Goal: Communication & Community: Answer question/provide support

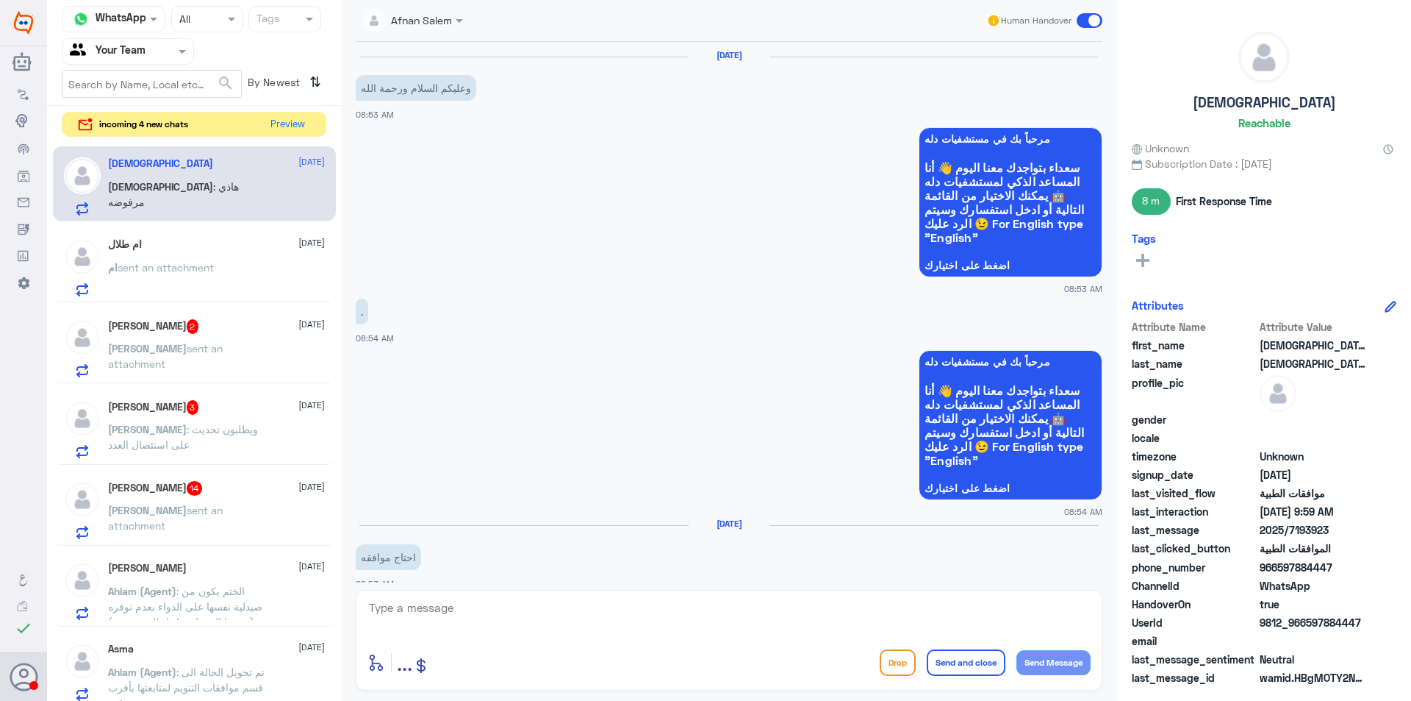
scroll to position [1249, 0]
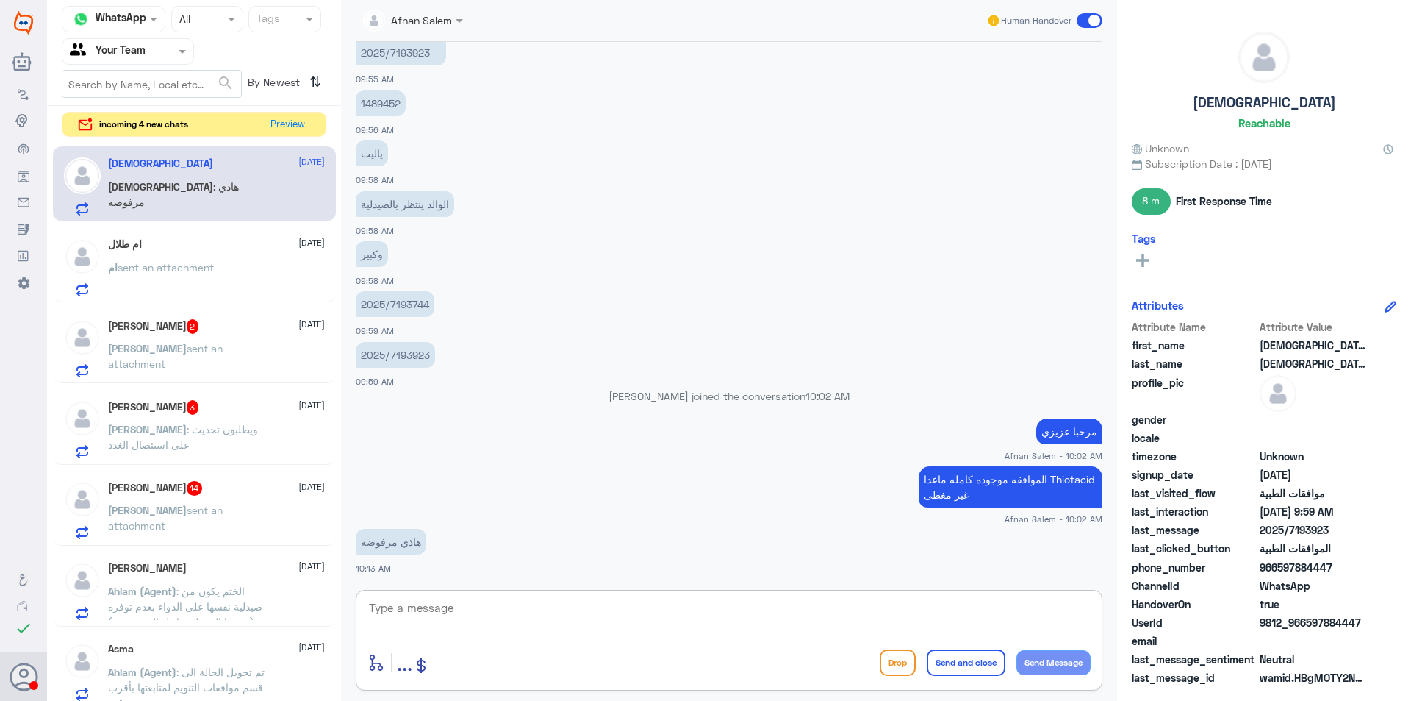
click at [584, 611] on textarea at bounding box center [729, 616] width 723 height 36
type textarea "h"
type textarea "اي نعم هو الطلب المرفوض فقط بقية الادويه موافقه كامله"
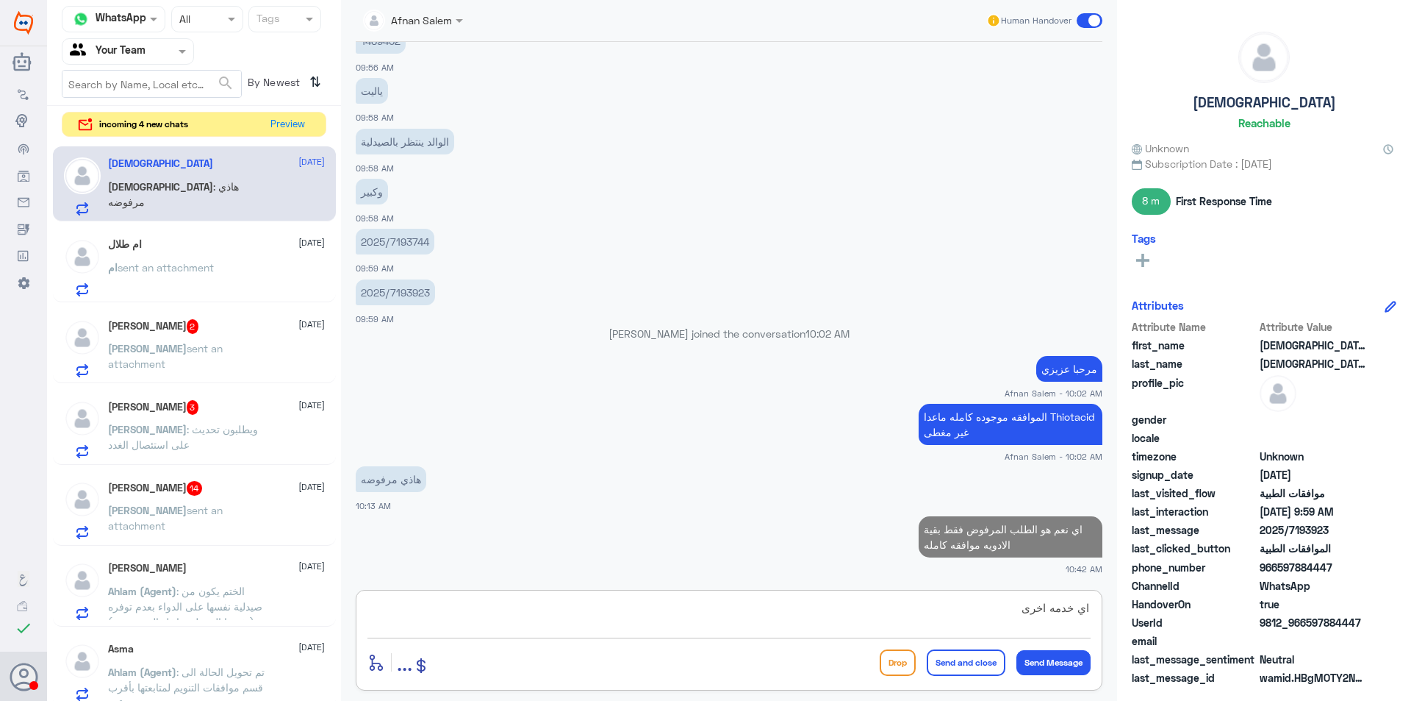
type textarea "اي خدمه اخرى"
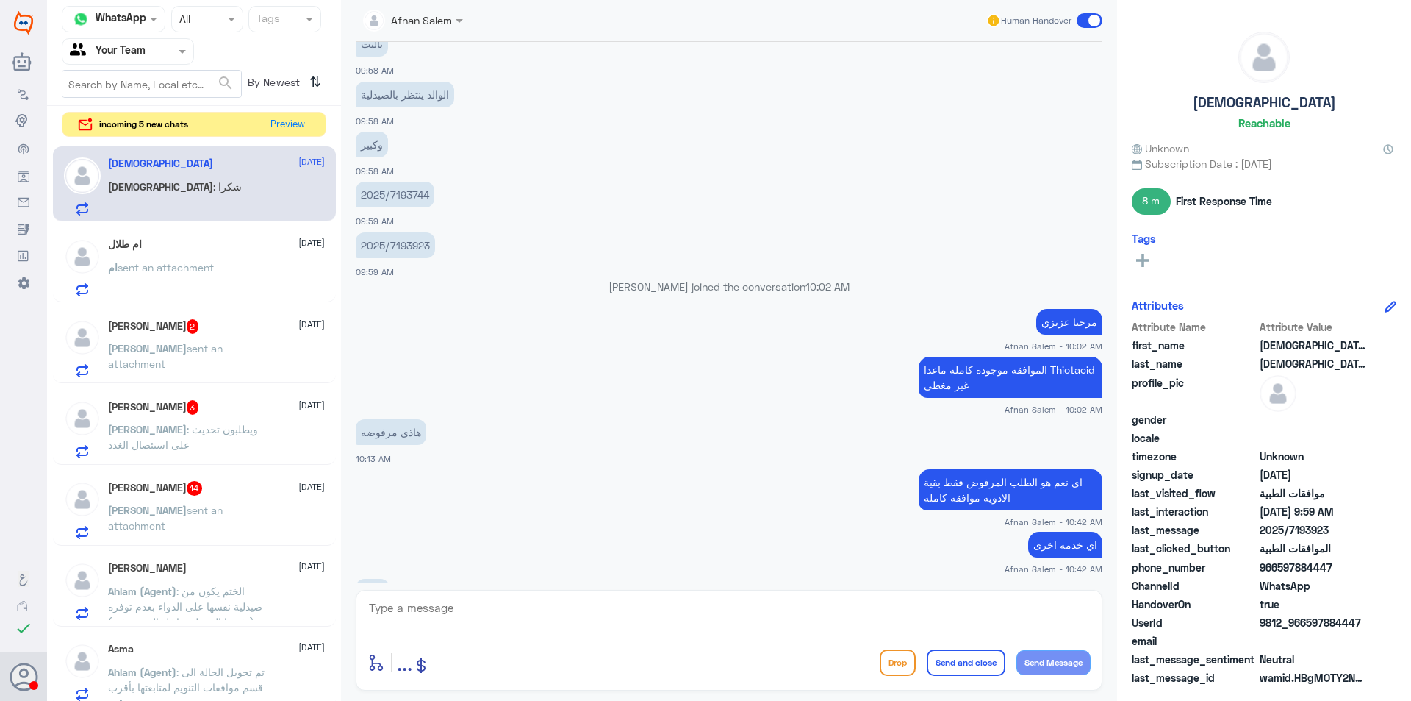
scroll to position [1409, 0]
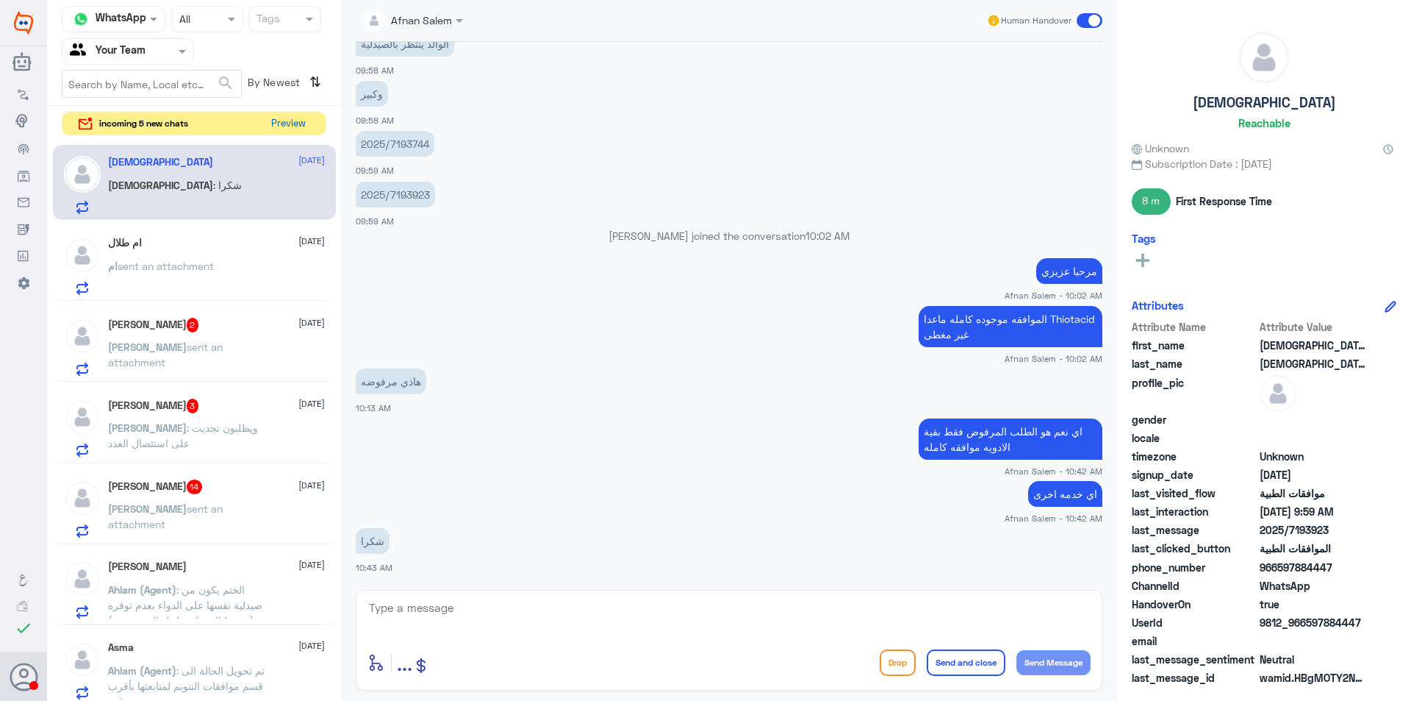
click at [305, 118] on button "Preview" at bounding box center [288, 123] width 46 height 23
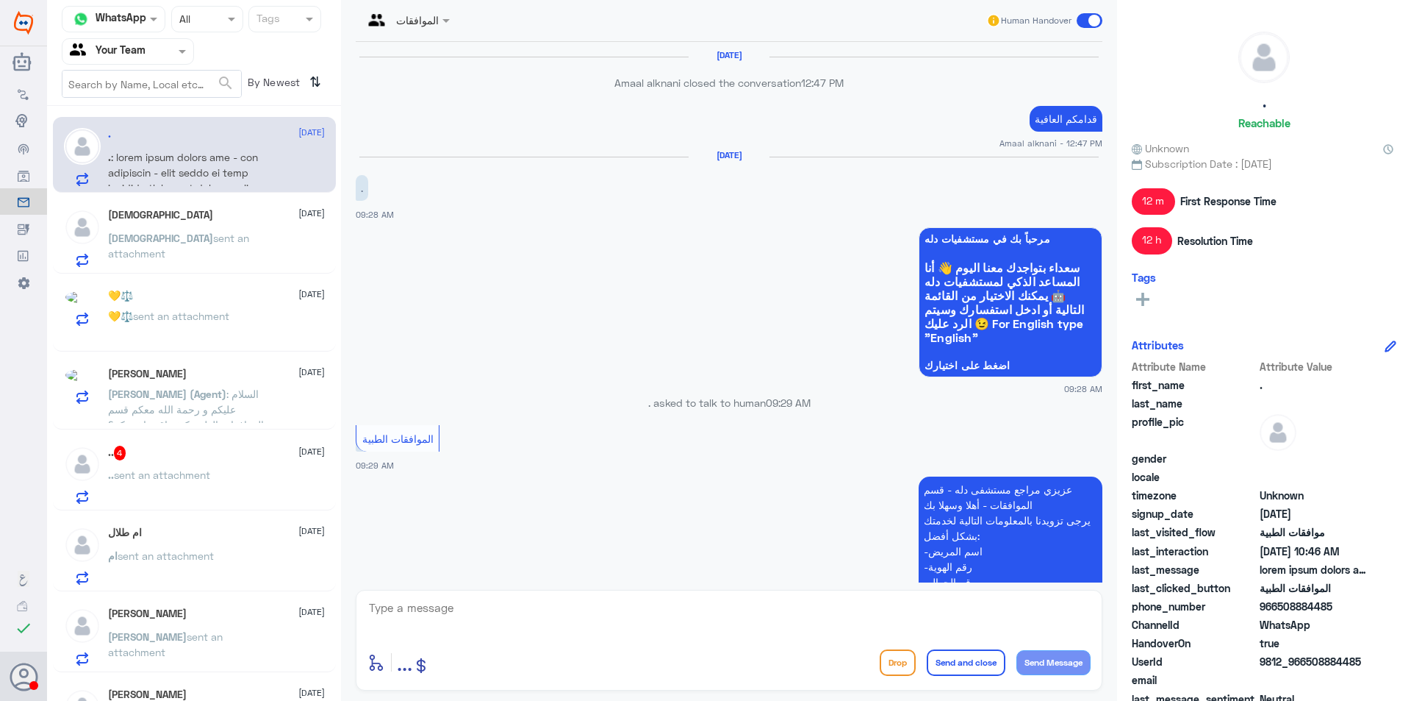
scroll to position [1914, 0]
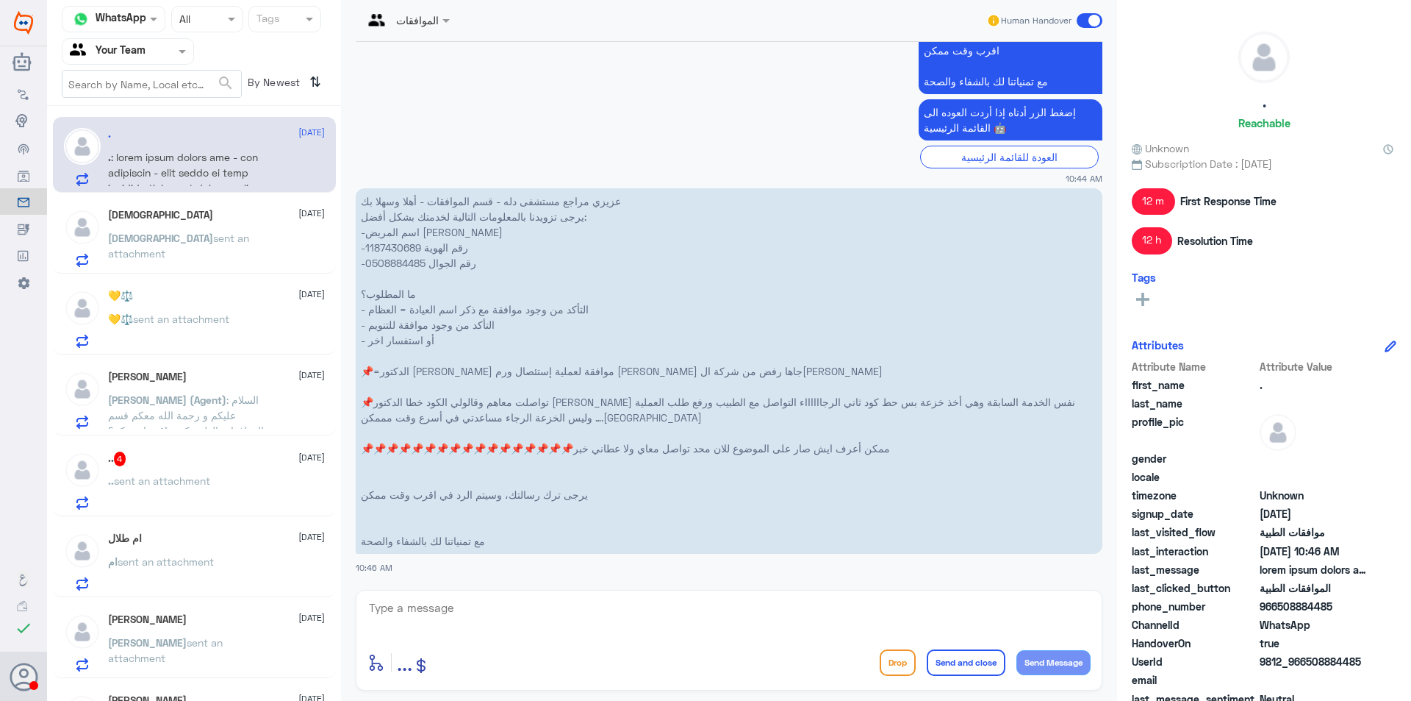
click at [193, 232] on span "sent an attachment" at bounding box center [178, 246] width 141 height 28
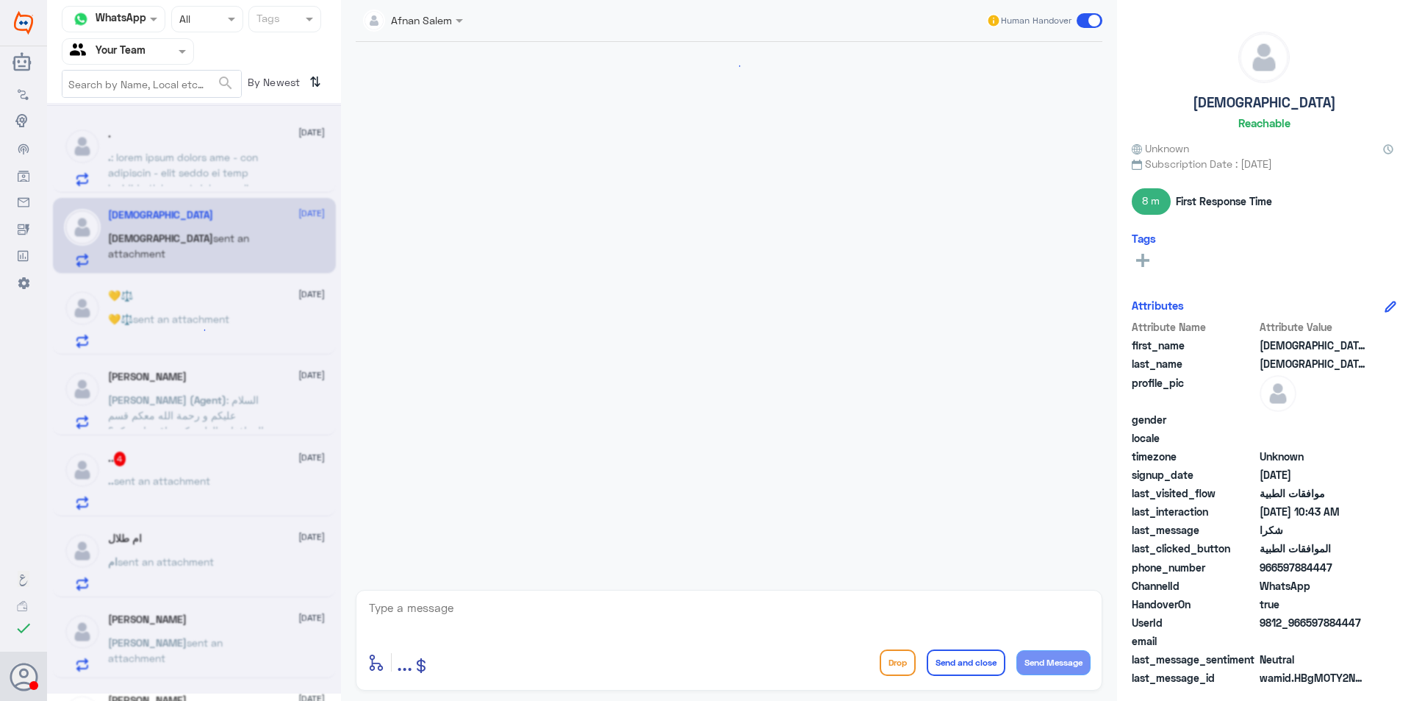
scroll to position [940, 0]
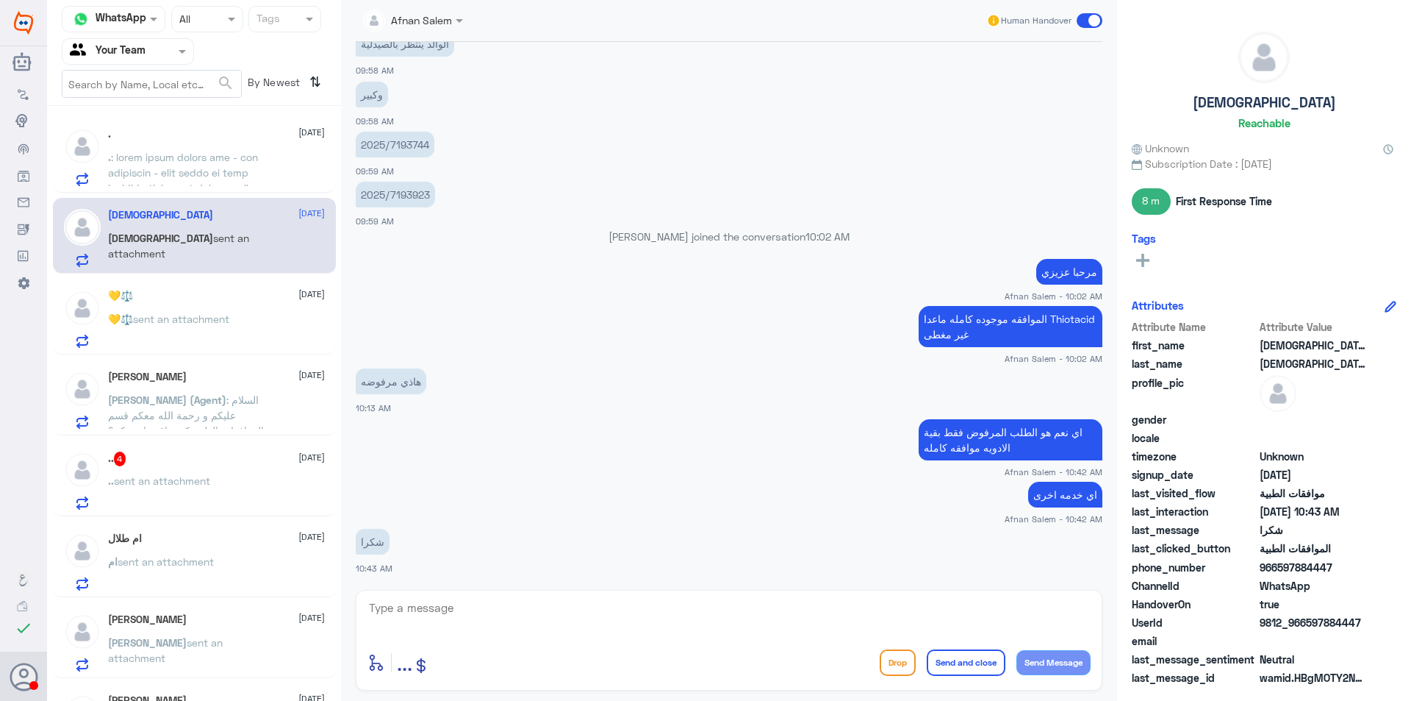
click at [223, 185] on span at bounding box center [190, 335] width 165 height 368
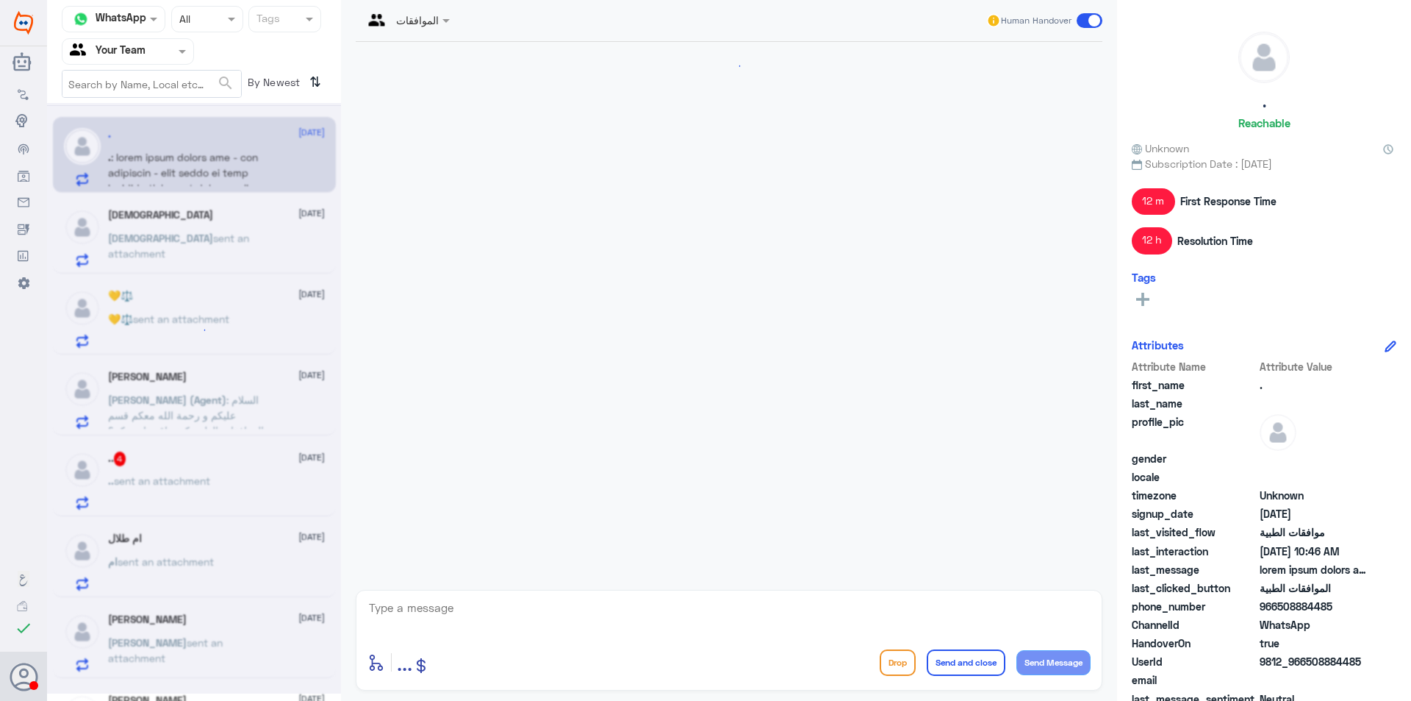
scroll to position [1914, 0]
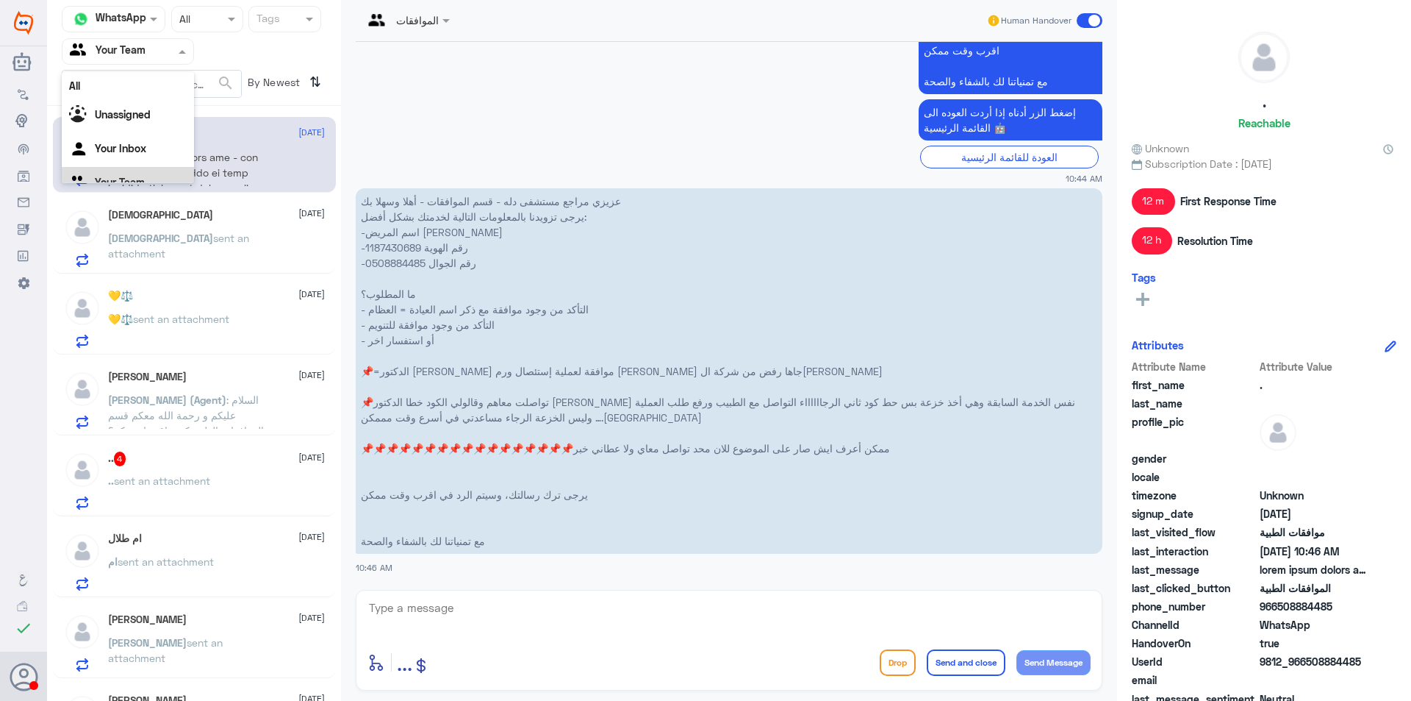
click at [113, 49] on input "text" at bounding box center [110, 51] width 81 height 17
click at [133, 138] on div "Your Inbox" at bounding box center [128, 132] width 132 height 34
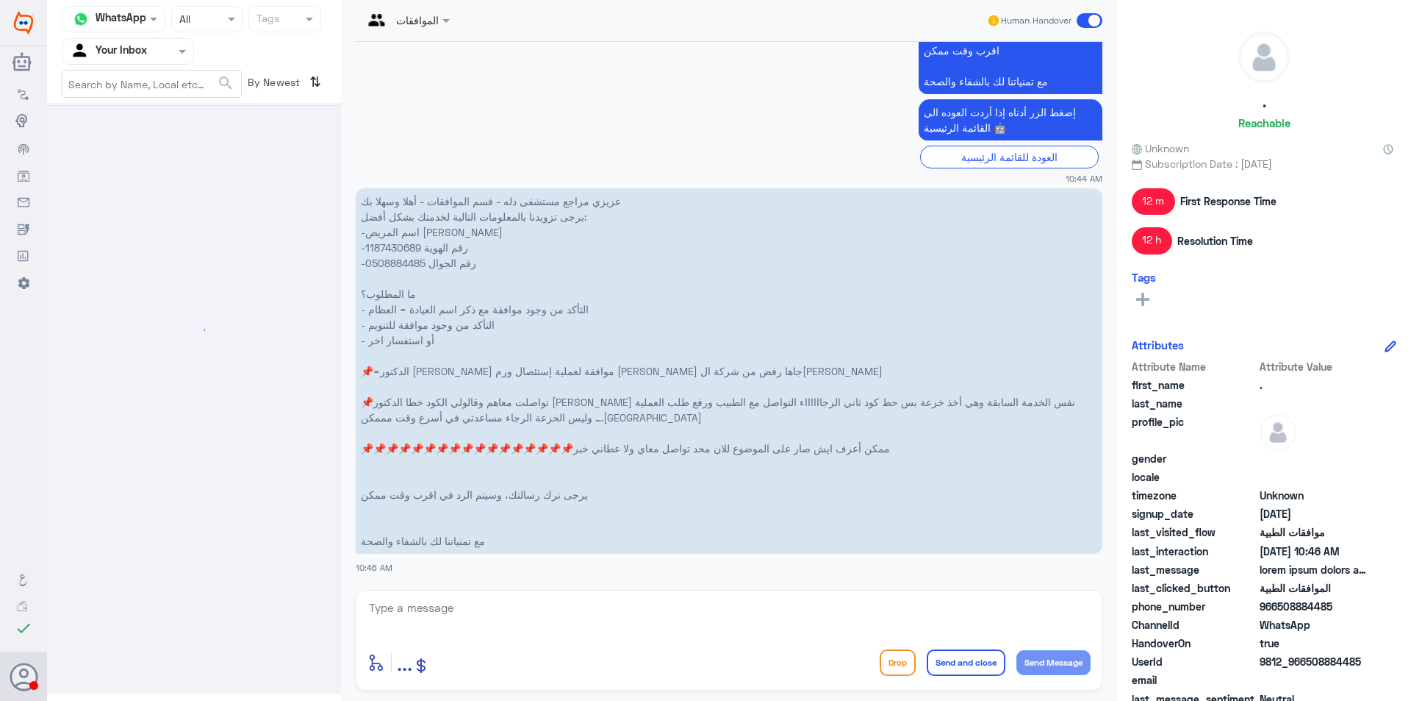
scroll to position [0, 0]
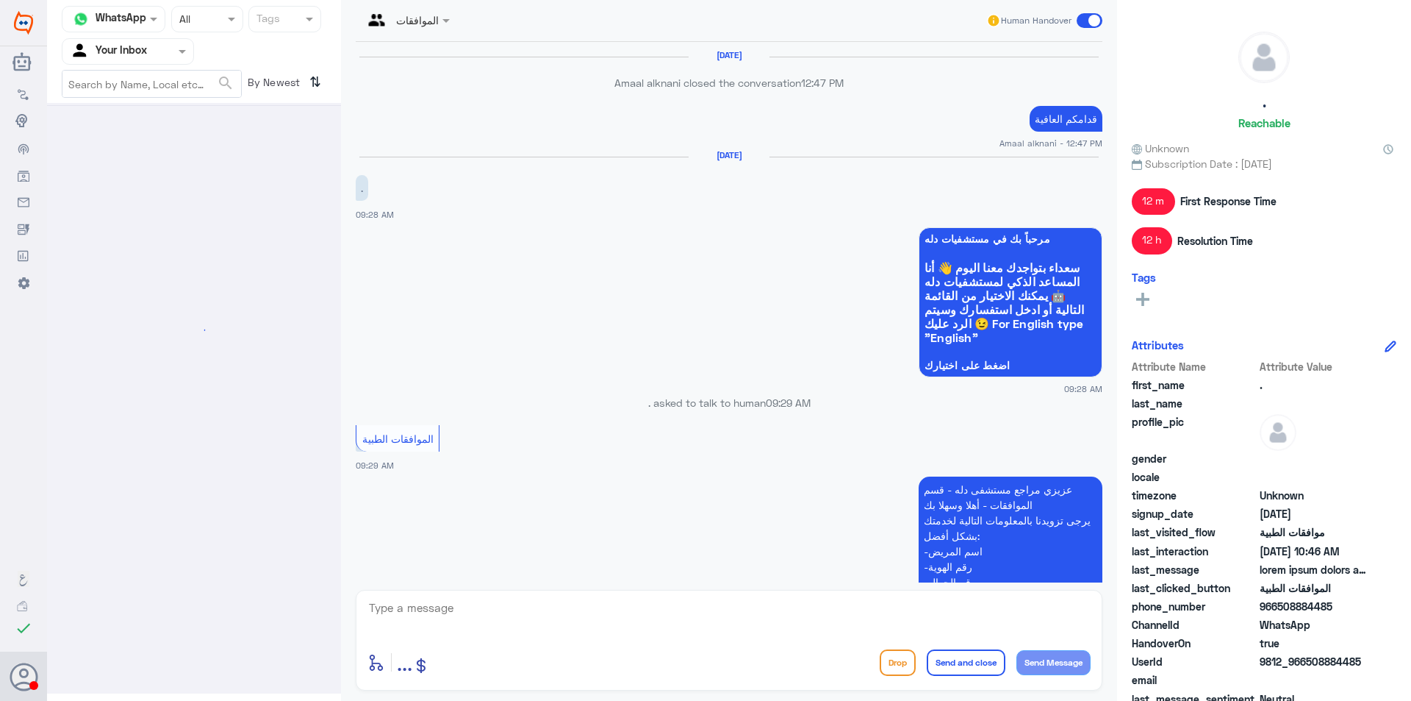
click at [160, 55] on div at bounding box center [127, 51] width 131 height 17
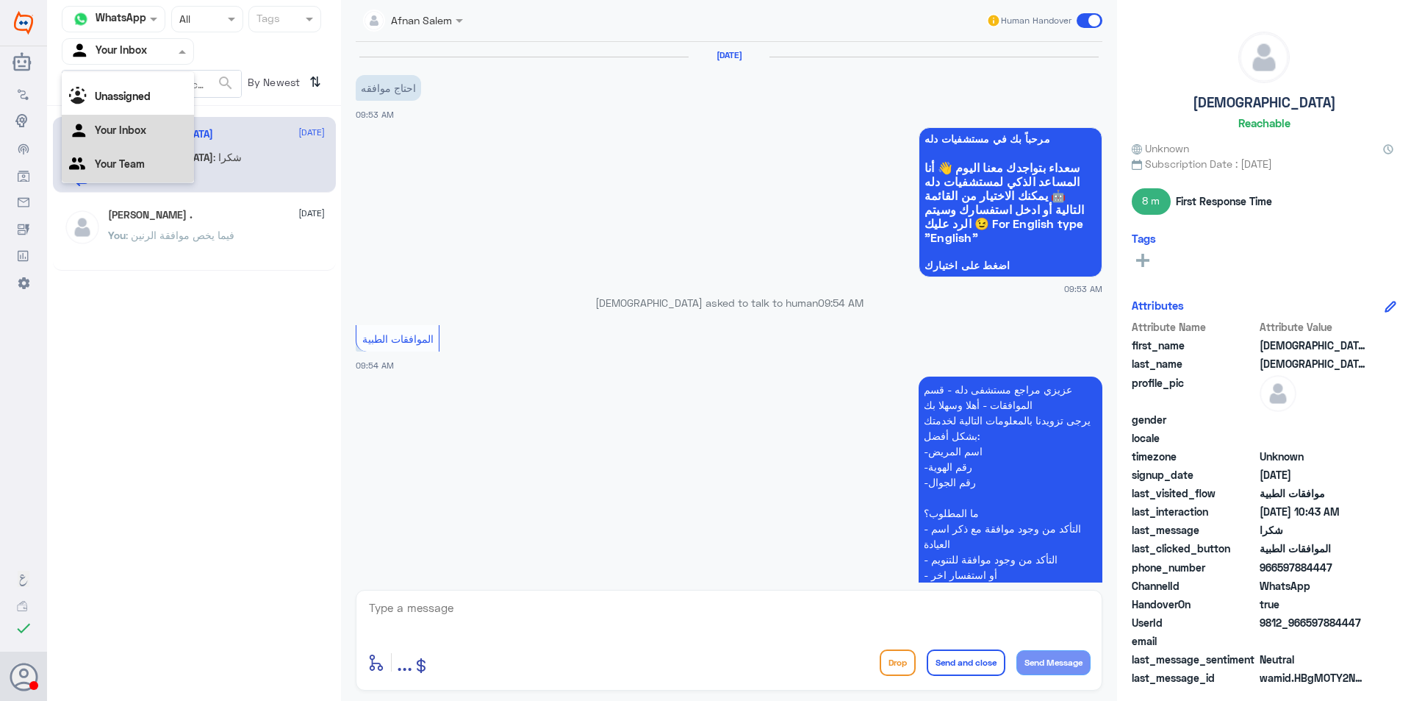
scroll to position [940, 0]
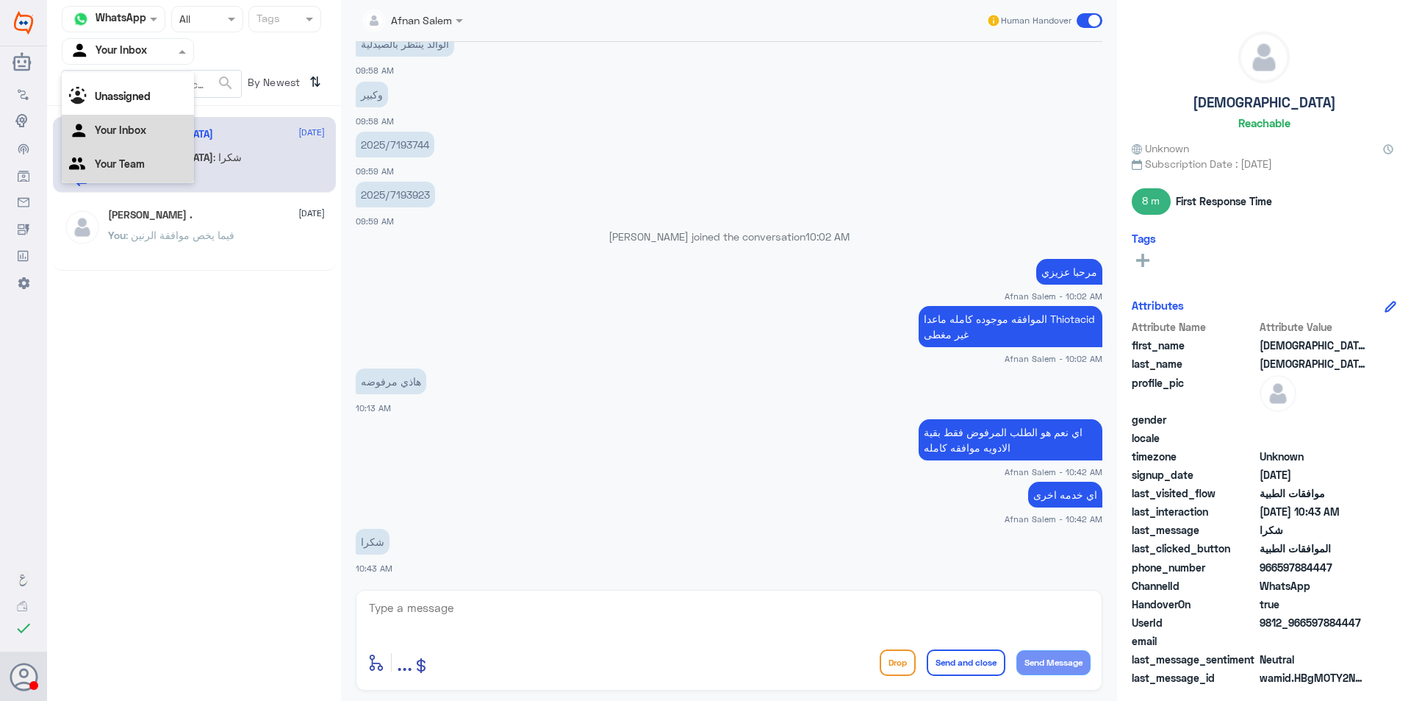
click at [160, 157] on div "Your Team" at bounding box center [128, 165] width 132 height 34
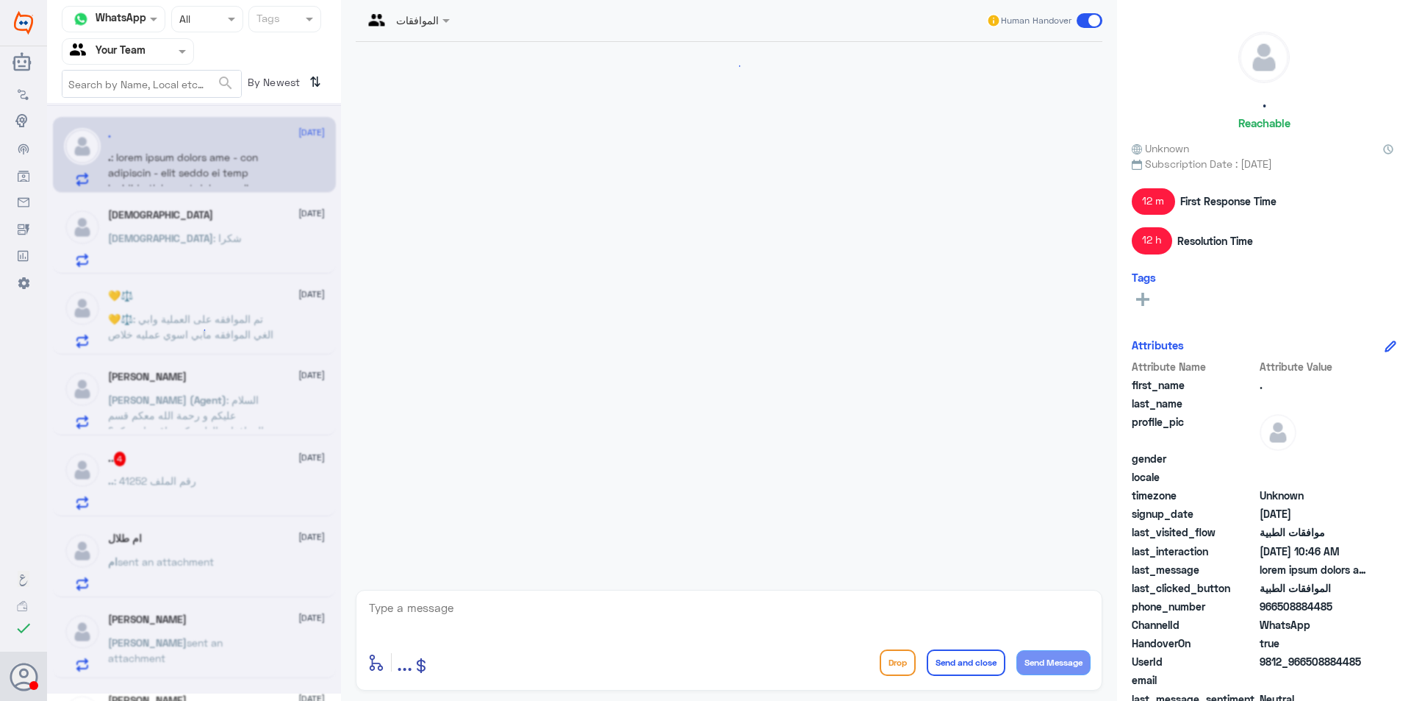
scroll to position [1914, 0]
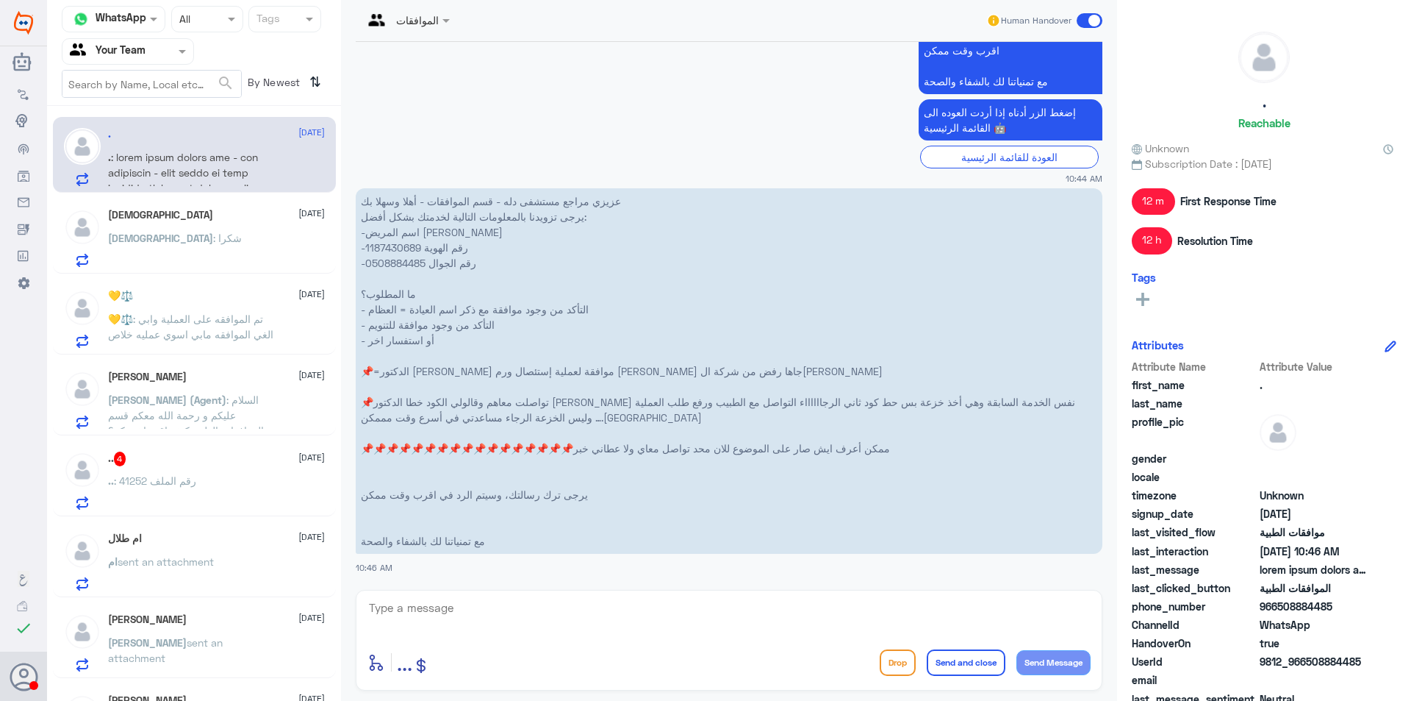
click at [172, 48] on div at bounding box center [127, 51] width 131 height 17
click at [150, 139] on div "Your Inbox" at bounding box center [128, 132] width 132 height 34
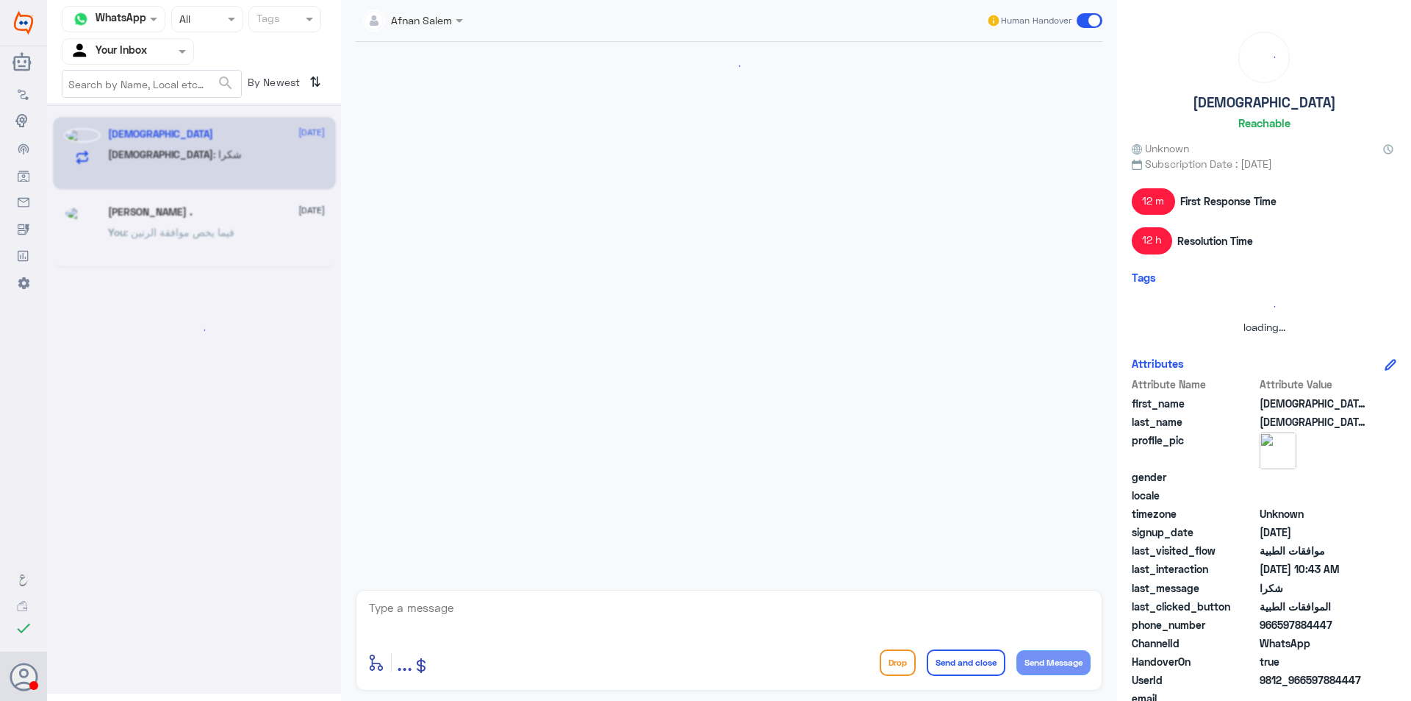
scroll to position [0, 0]
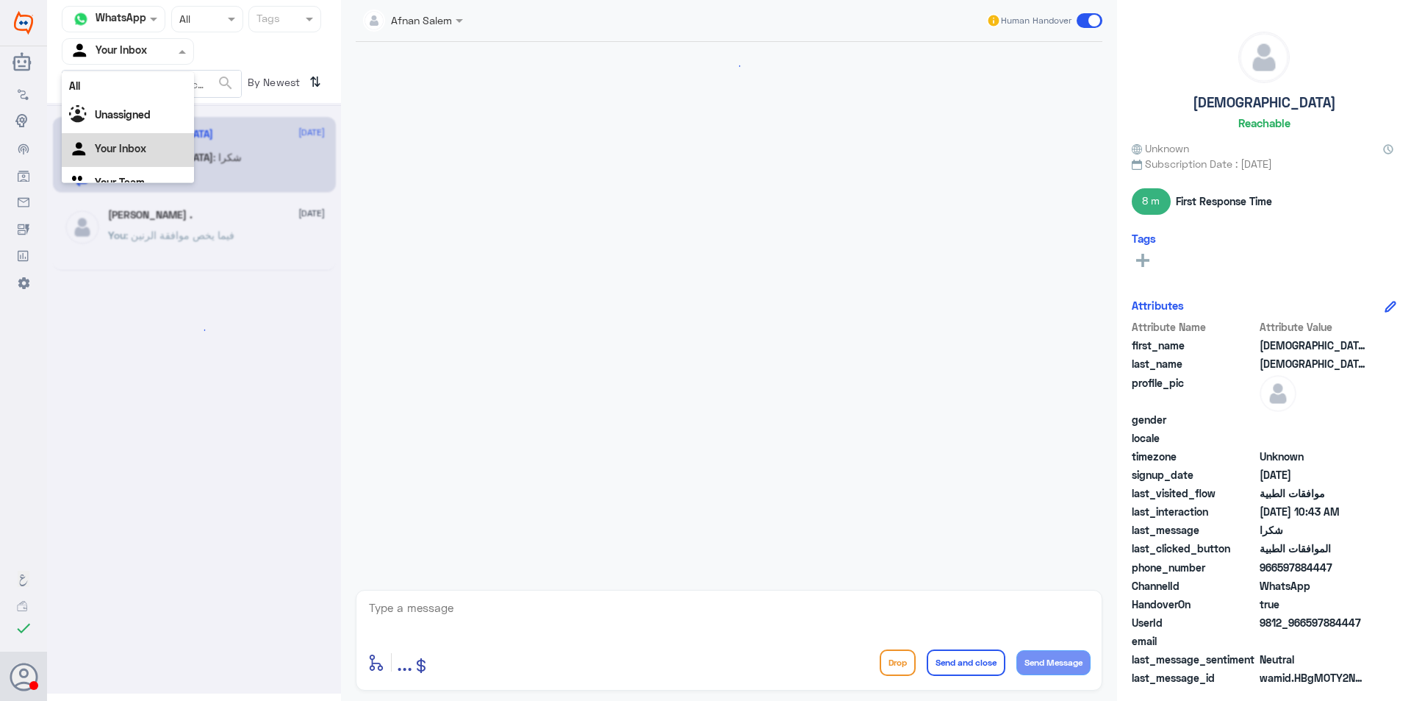
click at [165, 54] on div at bounding box center [127, 51] width 131 height 17
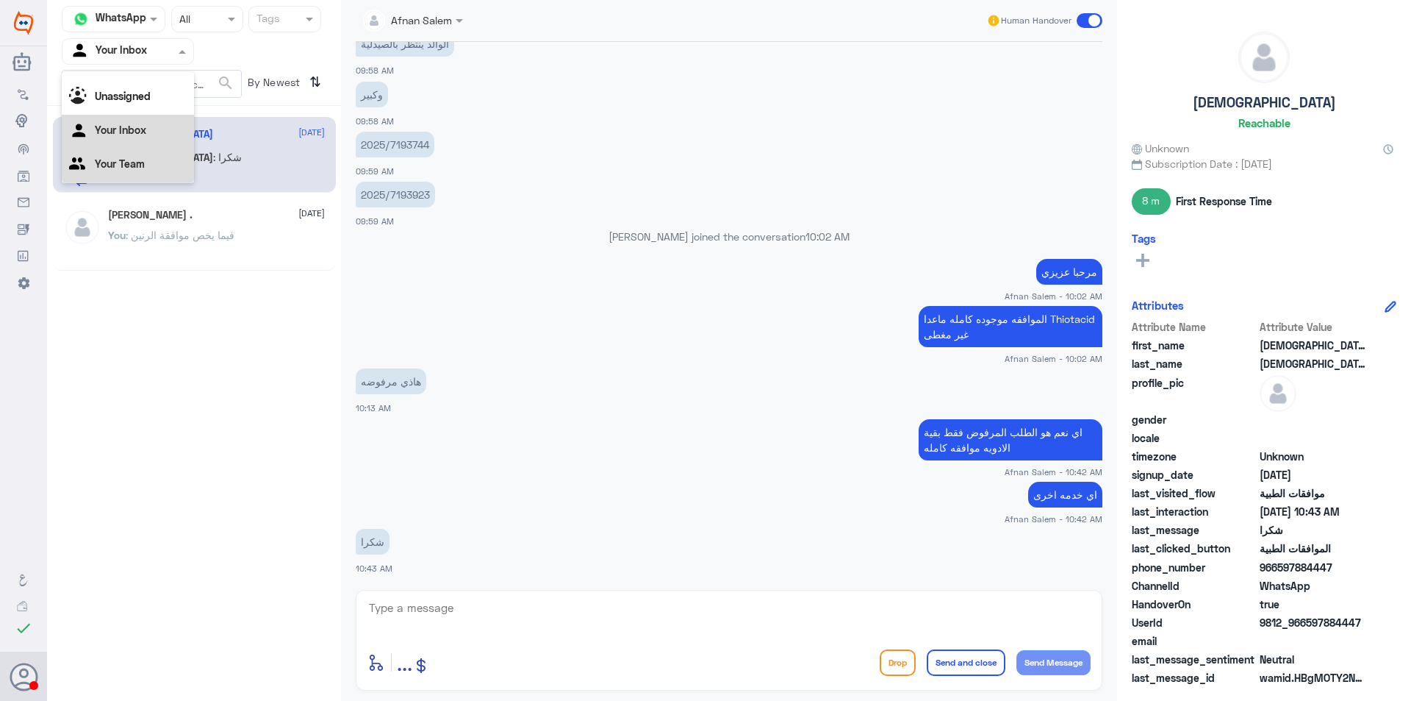
click at [154, 171] on div "Your Team" at bounding box center [128, 165] width 132 height 34
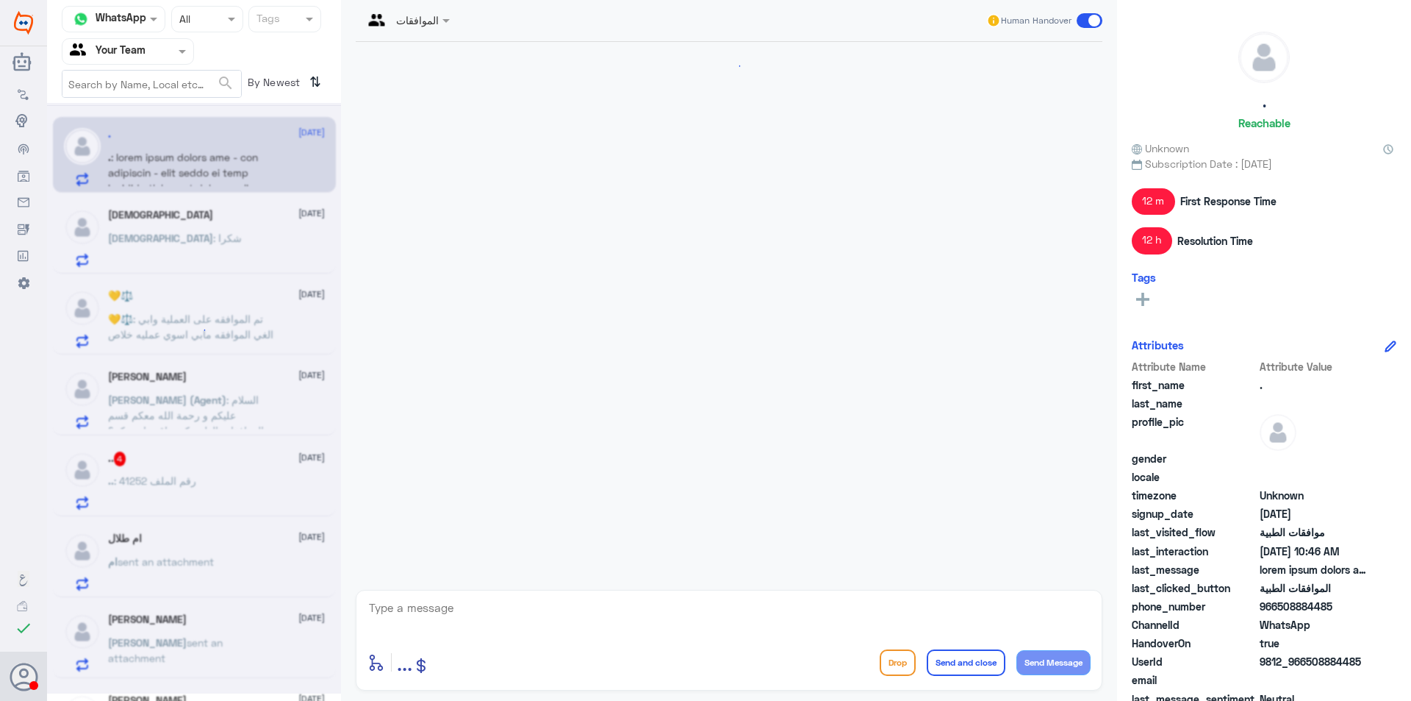
scroll to position [1914, 0]
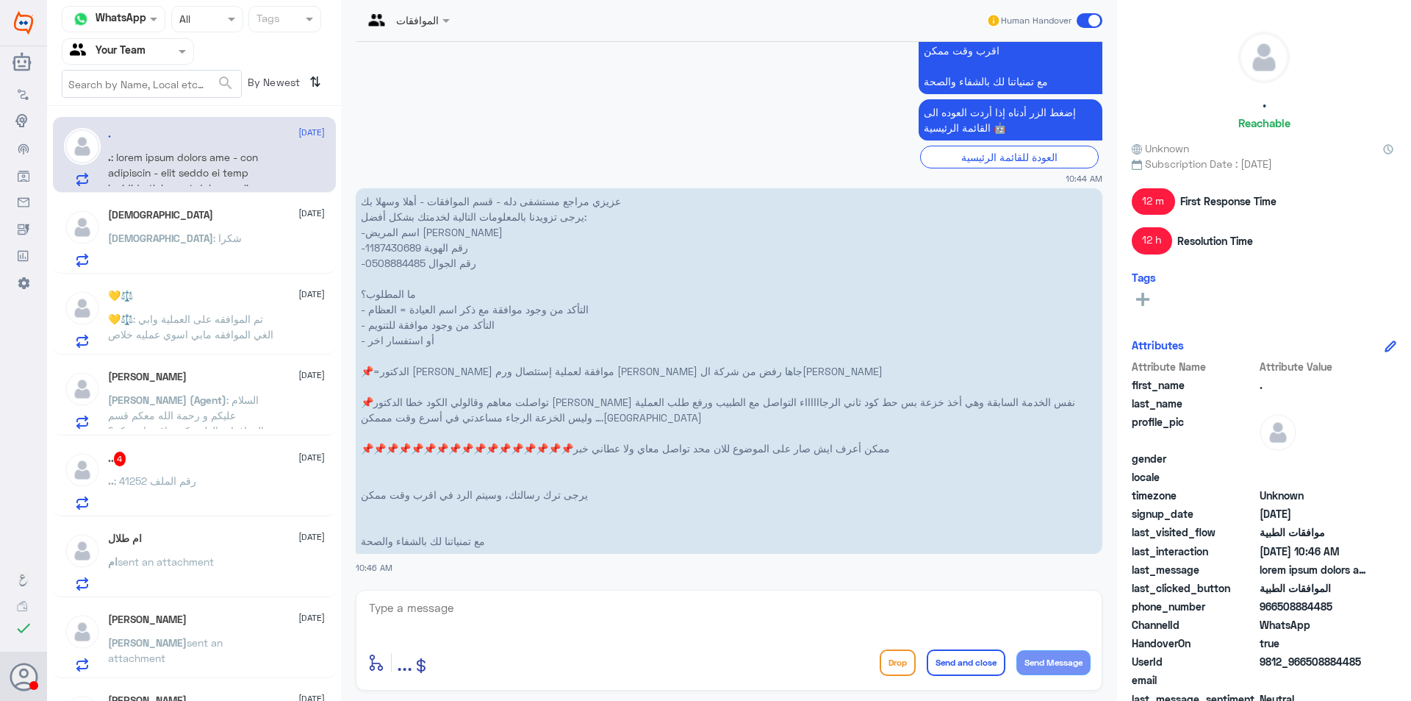
click at [199, 239] on div "[DEMOGRAPHIC_DATA] : شكرا" at bounding box center [216, 250] width 217 height 33
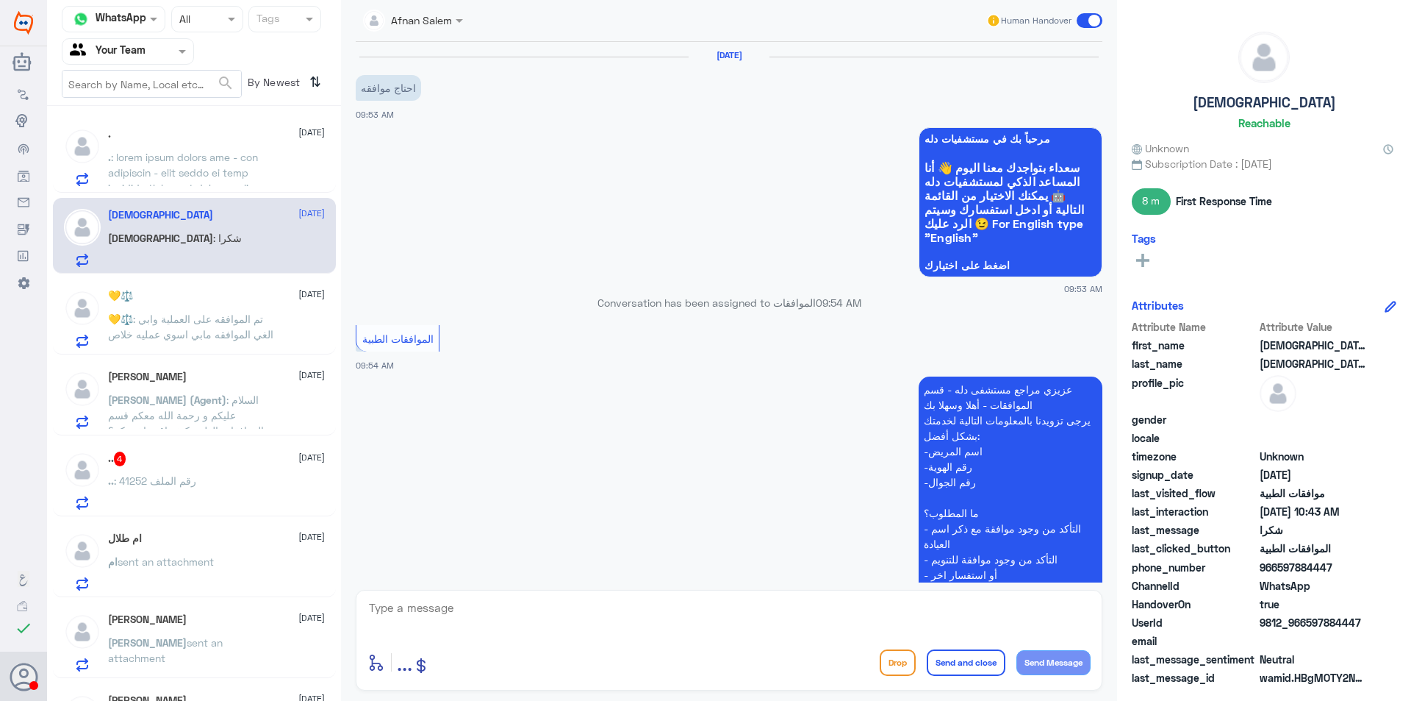
scroll to position [940, 0]
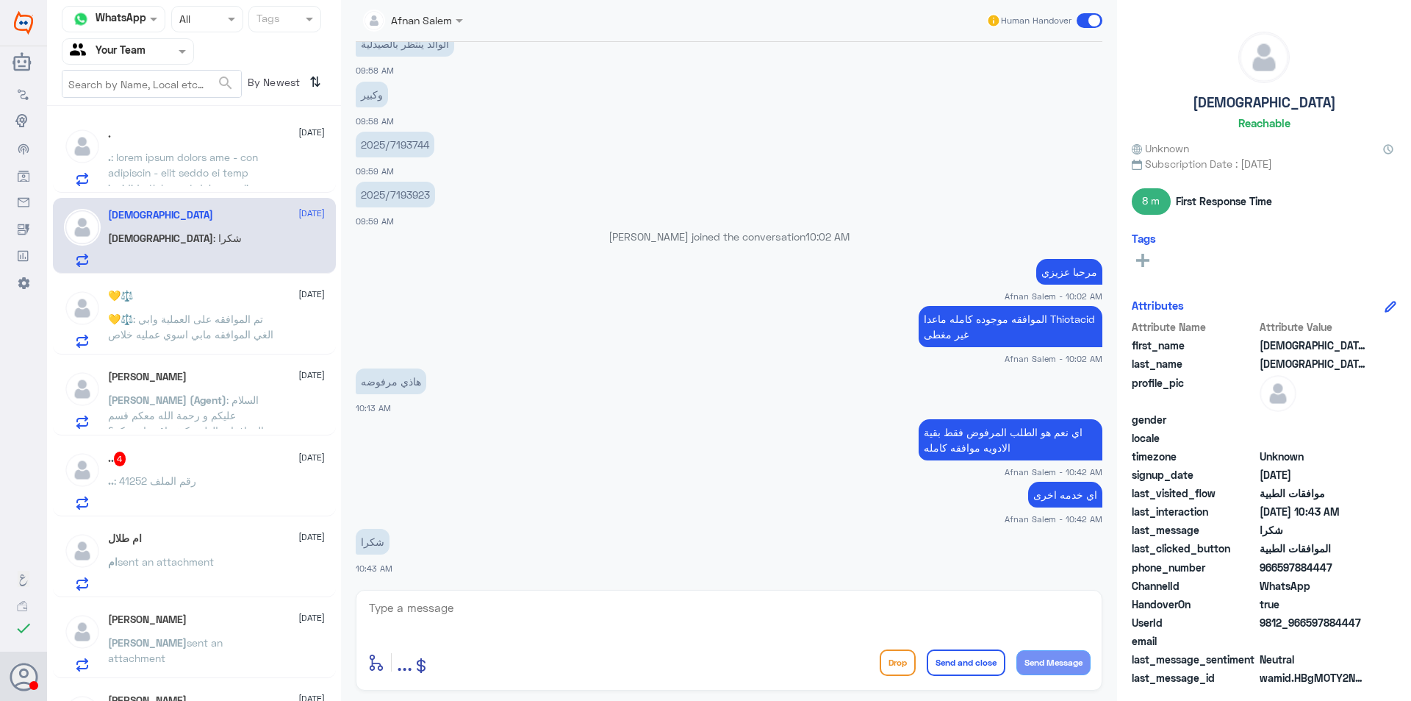
click at [162, 56] on div at bounding box center [127, 51] width 131 height 17
click at [152, 102] on div "Unassigned" at bounding box center [128, 98] width 132 height 34
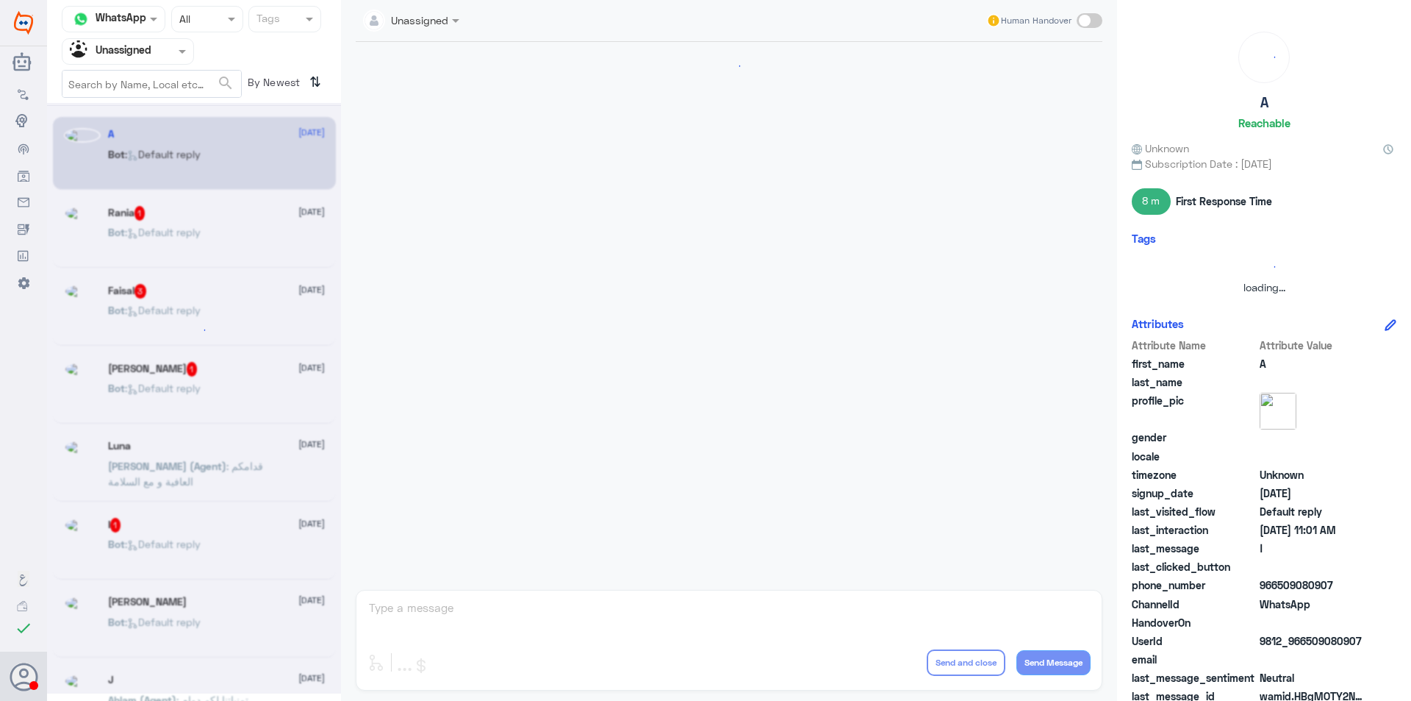
scroll to position [0, 0]
click at [167, 56] on div at bounding box center [127, 51] width 131 height 17
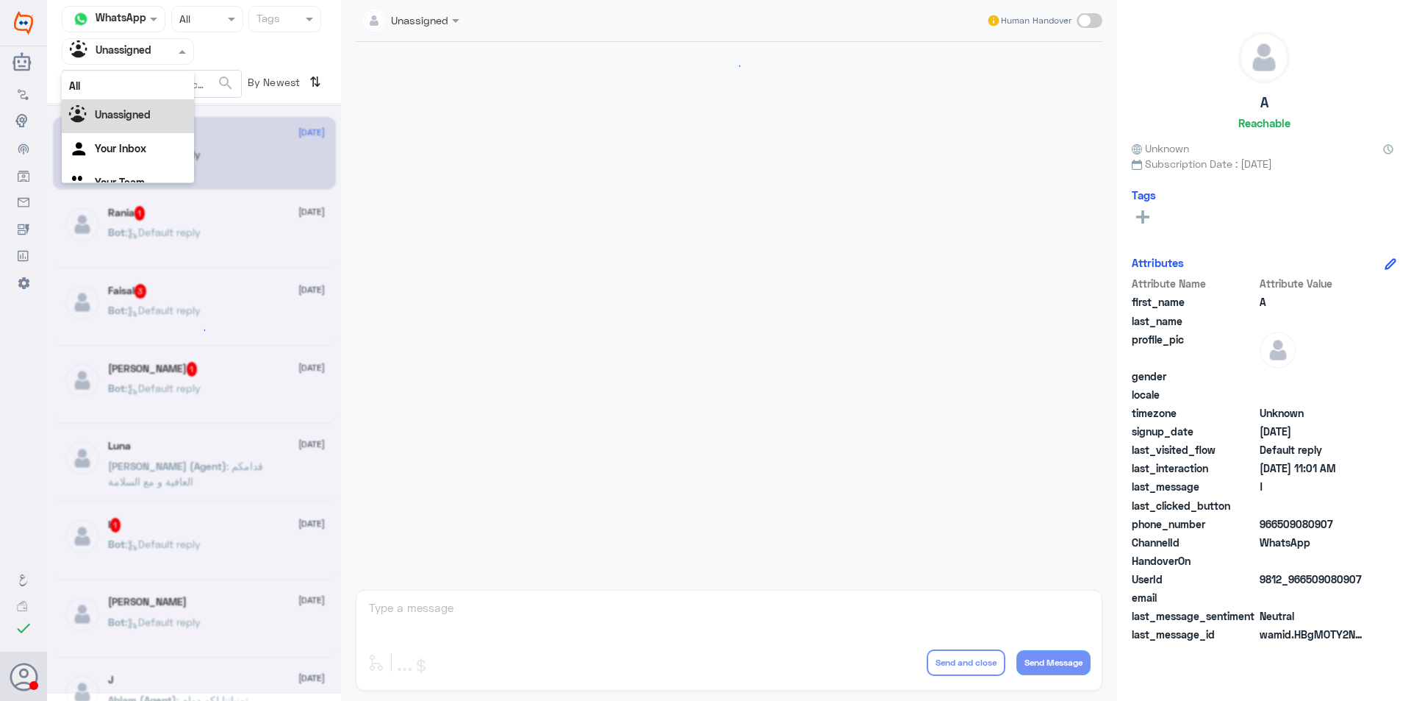
scroll to position [18, 0]
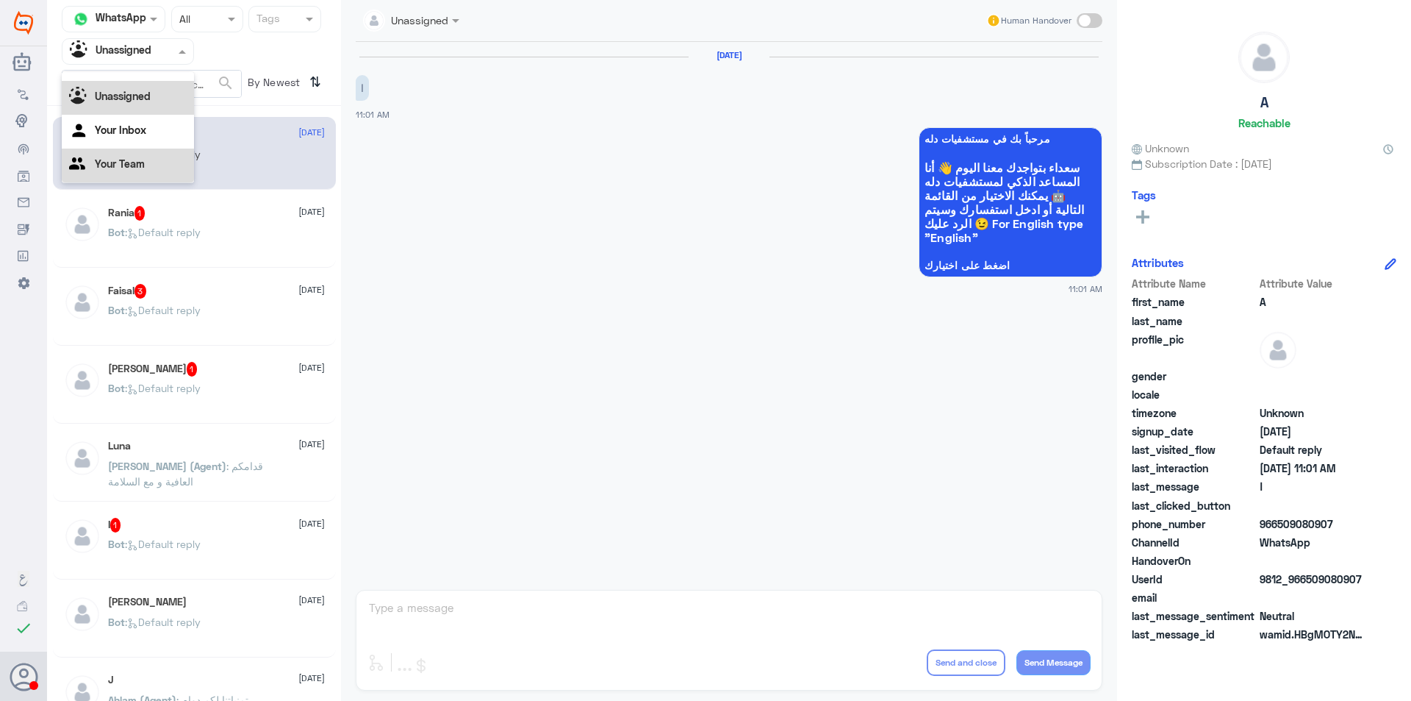
click at [161, 156] on div "Your Team" at bounding box center [128, 165] width 132 height 34
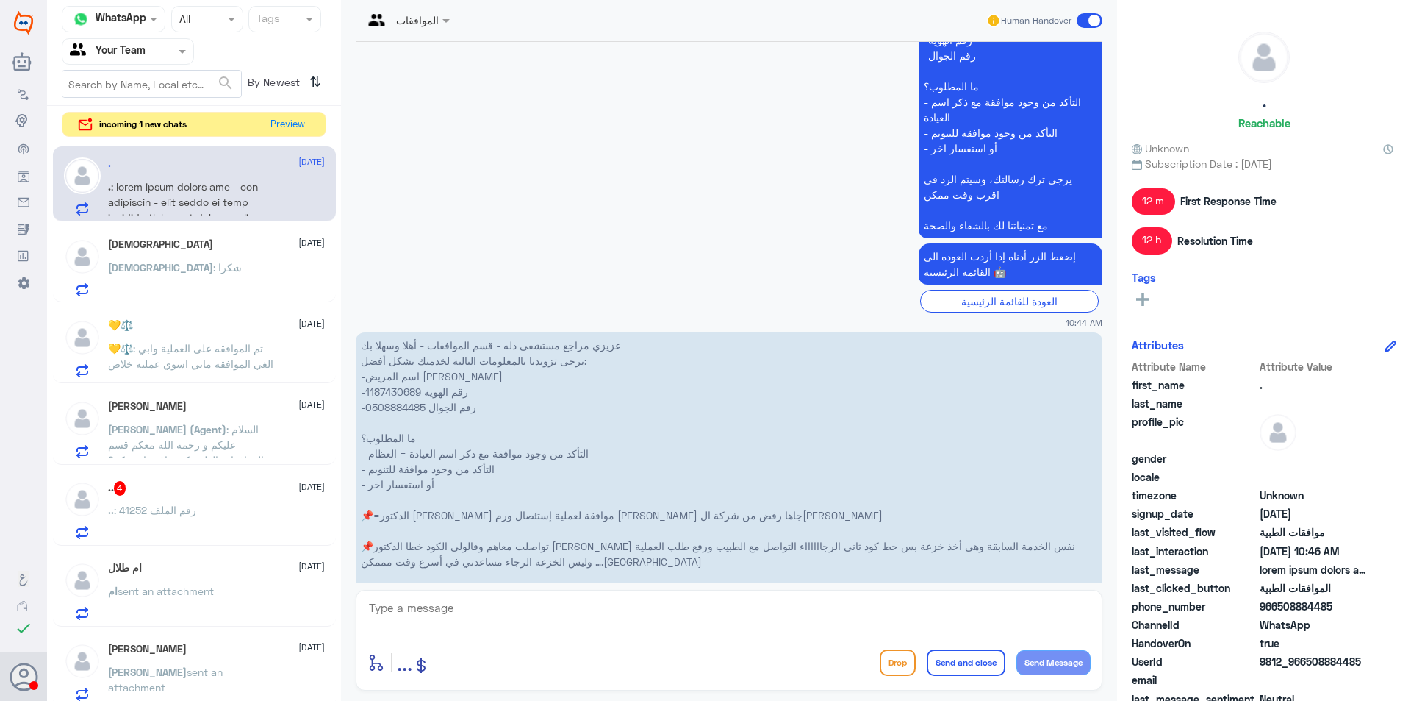
scroll to position [1399, 0]
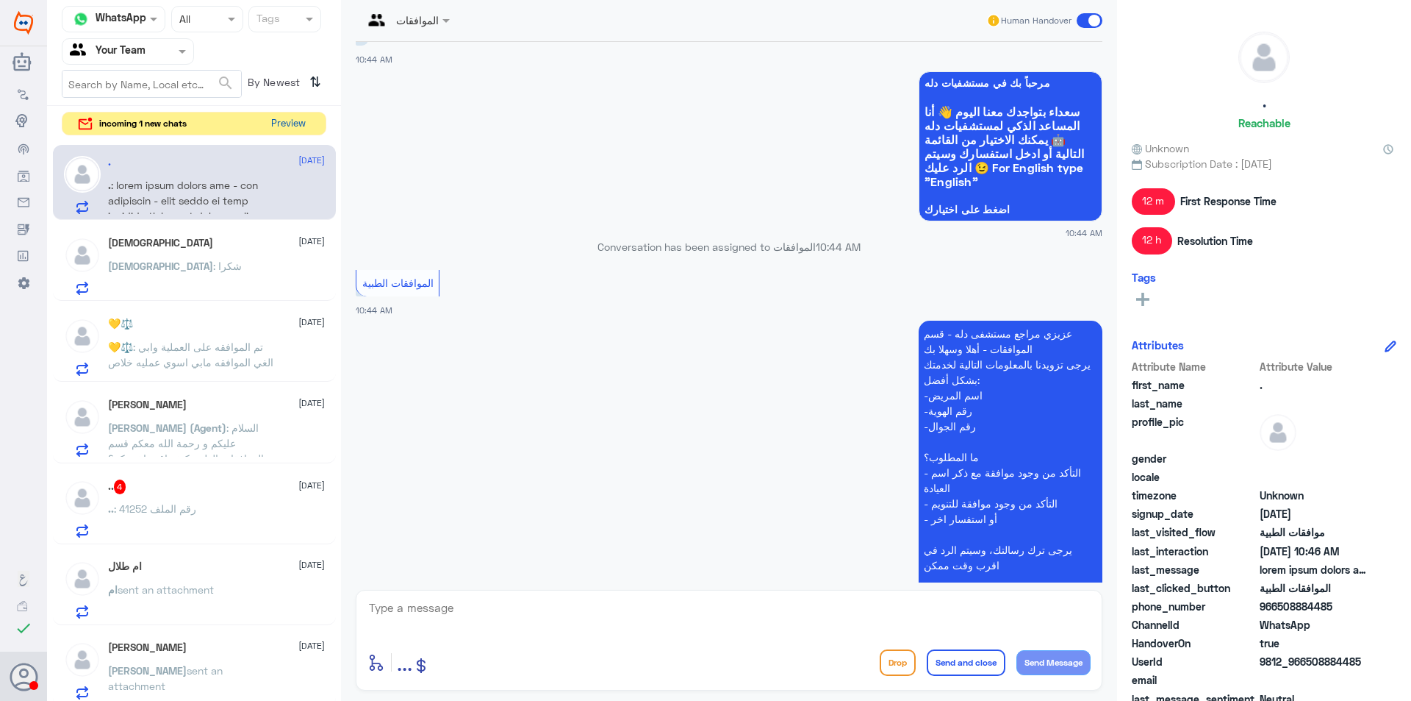
click at [284, 126] on button "Preview" at bounding box center [288, 123] width 46 height 23
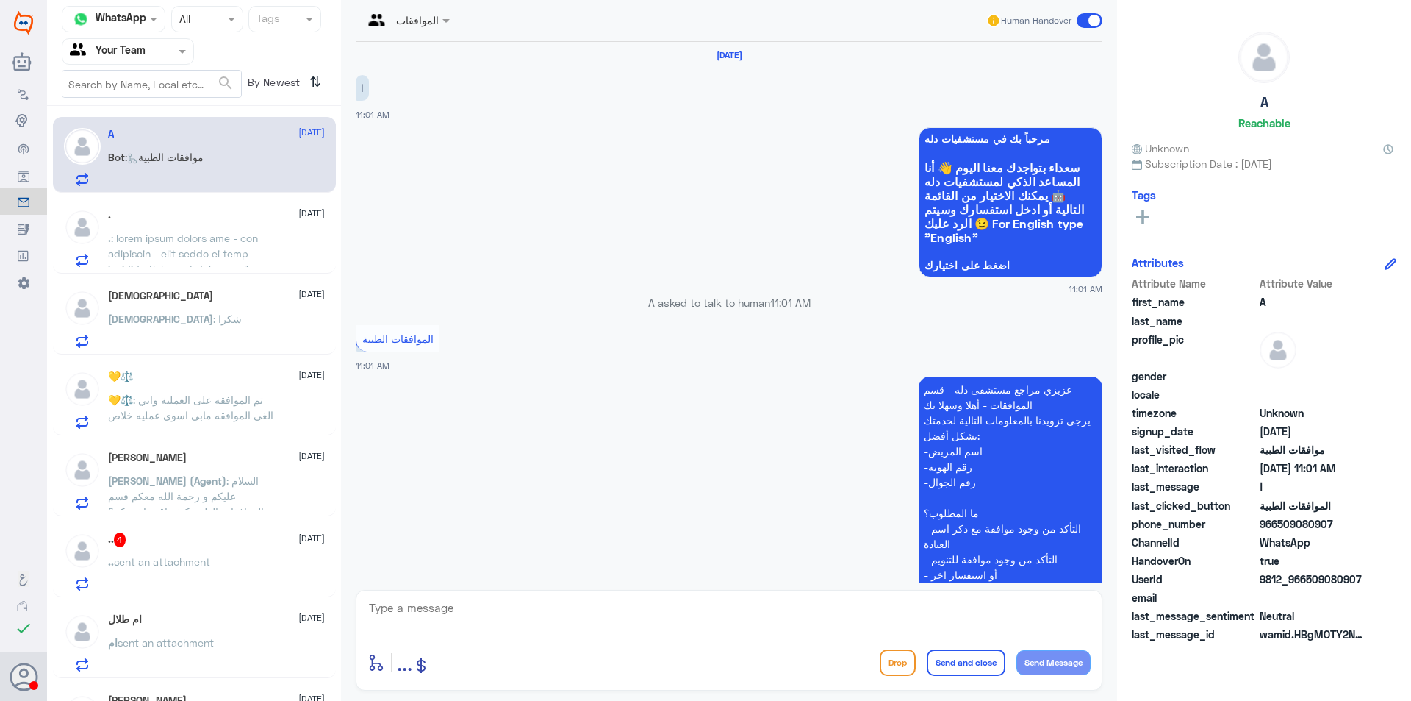
scroll to position [180, 0]
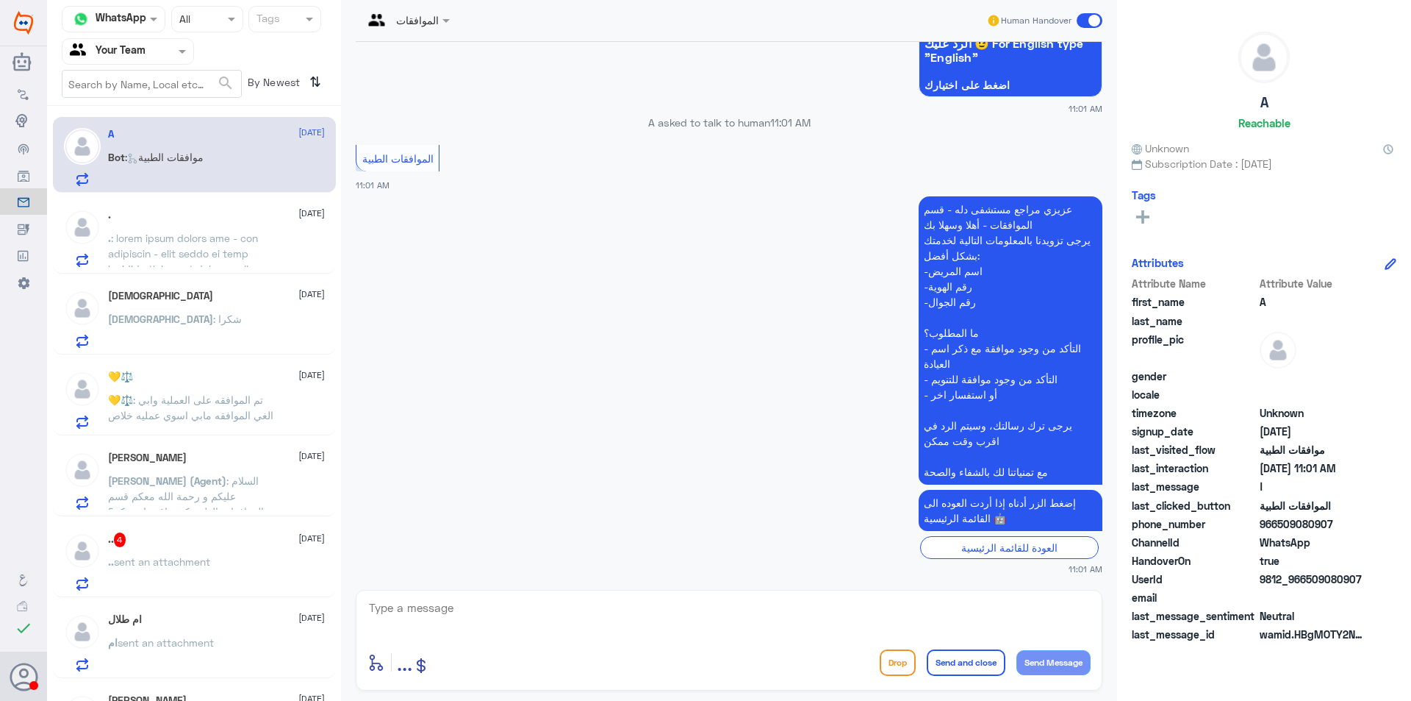
click at [605, 603] on textarea at bounding box center [729, 616] width 723 height 36
type textarea "0"
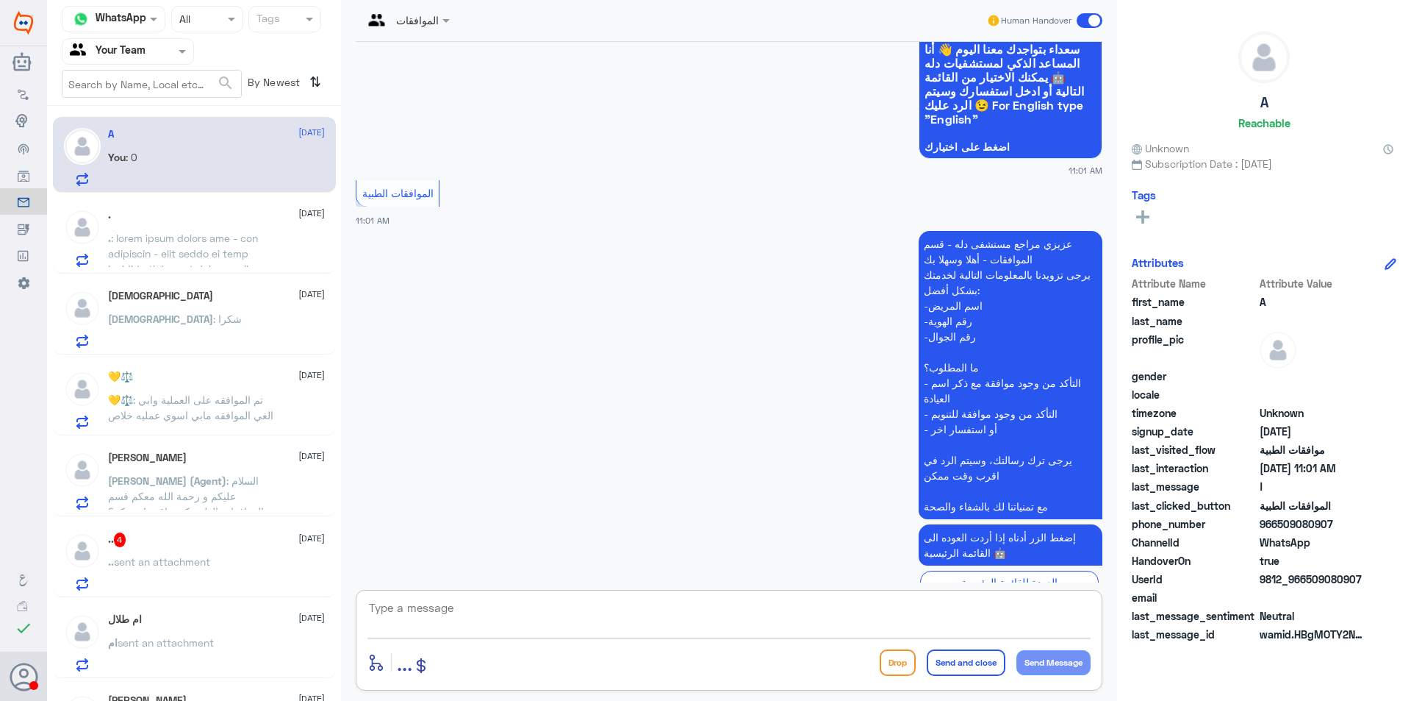
scroll to position [227, 0]
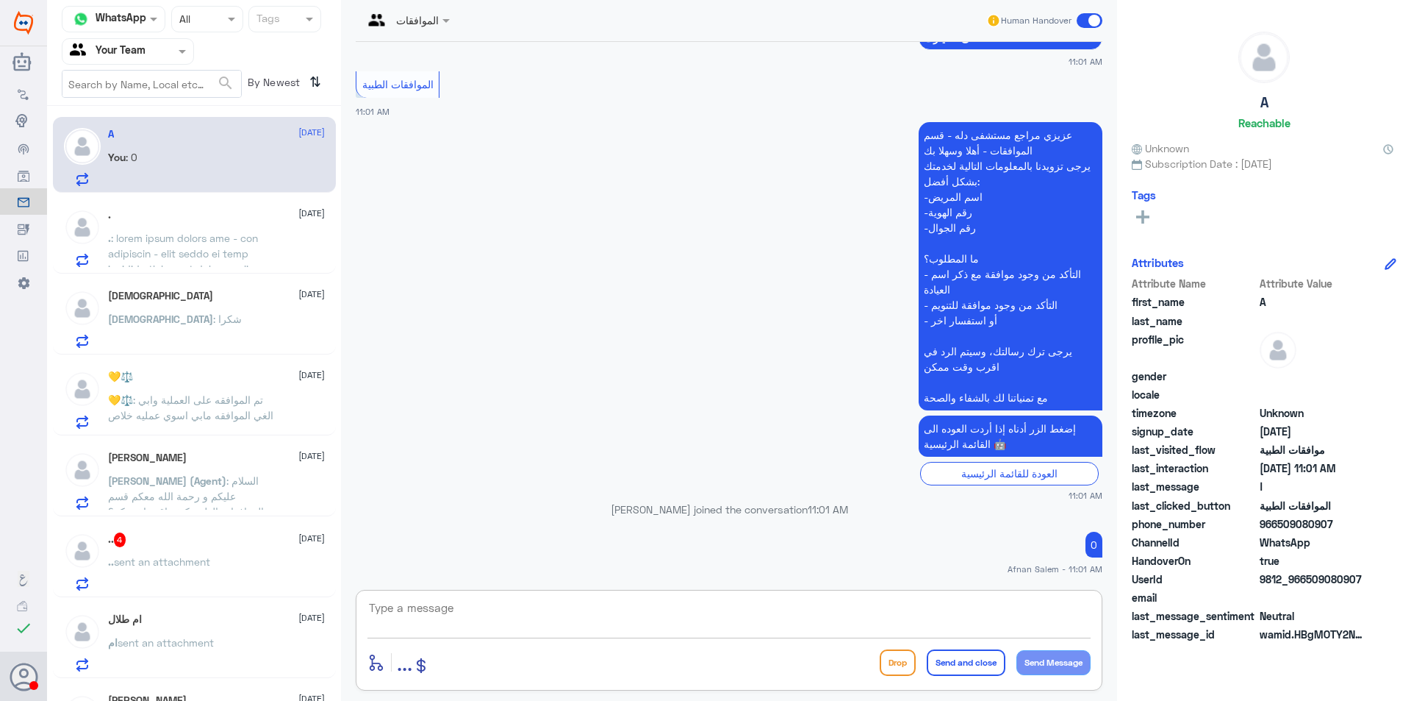
click at [257, 229] on div ". [DATE] ." at bounding box center [216, 238] width 217 height 58
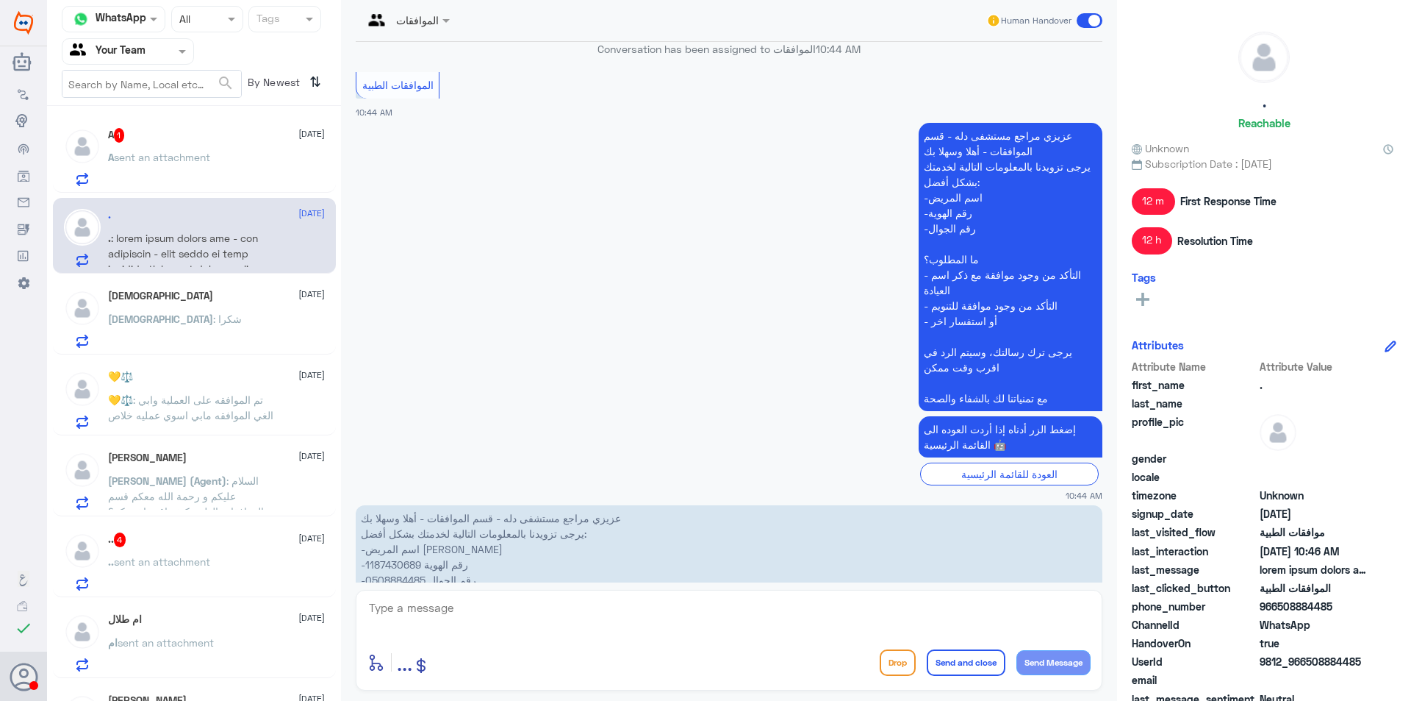
click at [259, 157] on div "A sent an attachment" at bounding box center [216, 169] width 217 height 33
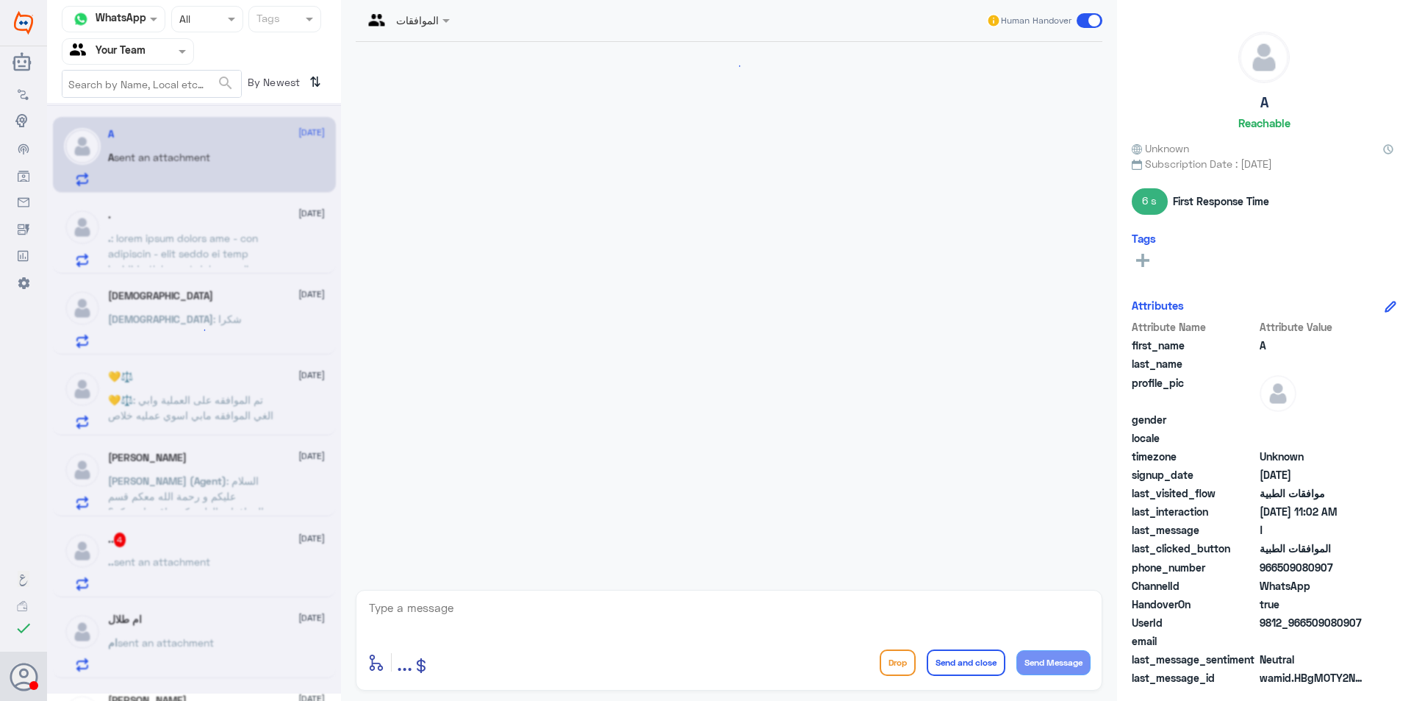
scroll to position [329, 0]
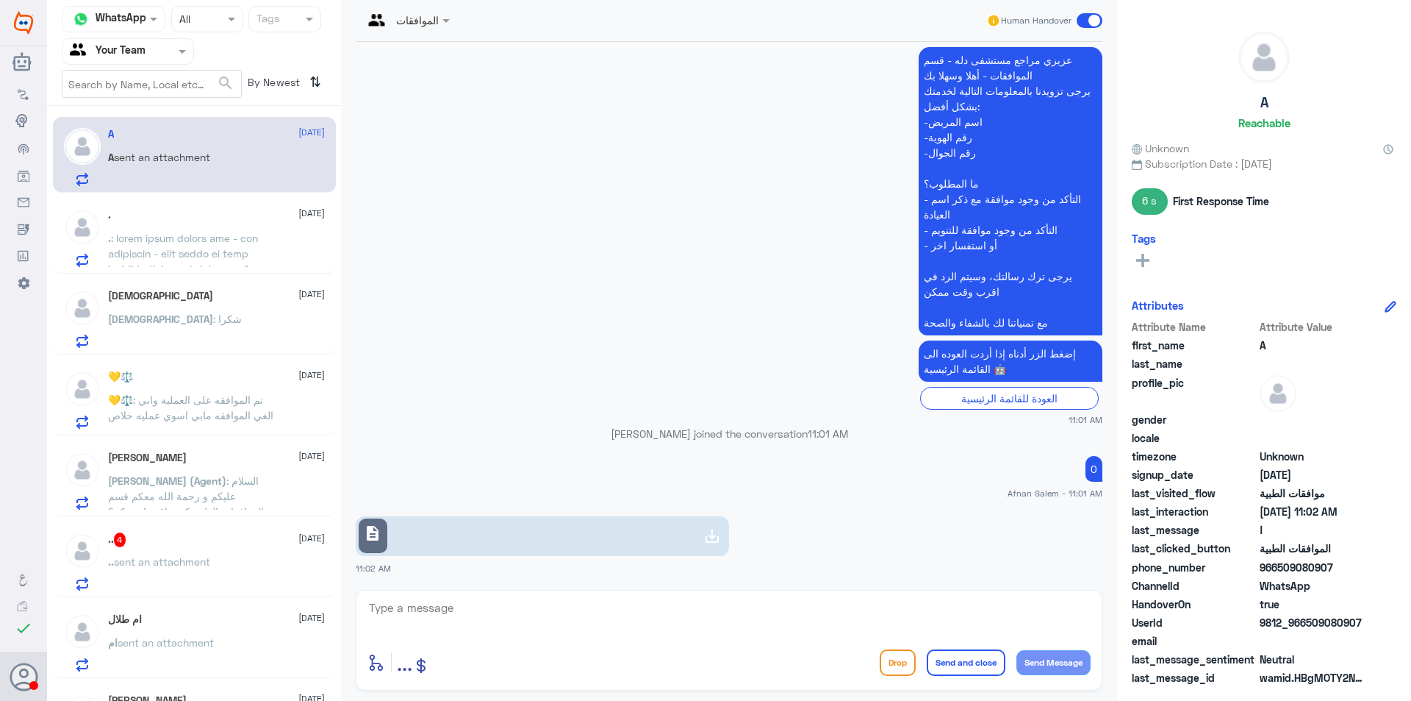
click at [523, 537] on link "description" at bounding box center [542, 536] width 373 height 40
drag, startPoint x: 904, startPoint y: 667, endPoint x: 914, endPoint y: 692, distance: 26.4
click at [914, 692] on div "الموافقات Human Handover [DATE] ا 11:01 AM مرحباً بك في مستشفيات دله سعداء بتوا…" at bounding box center [729, 352] width 776 height 705
click at [912, 670] on button "Drop" at bounding box center [898, 662] width 36 height 26
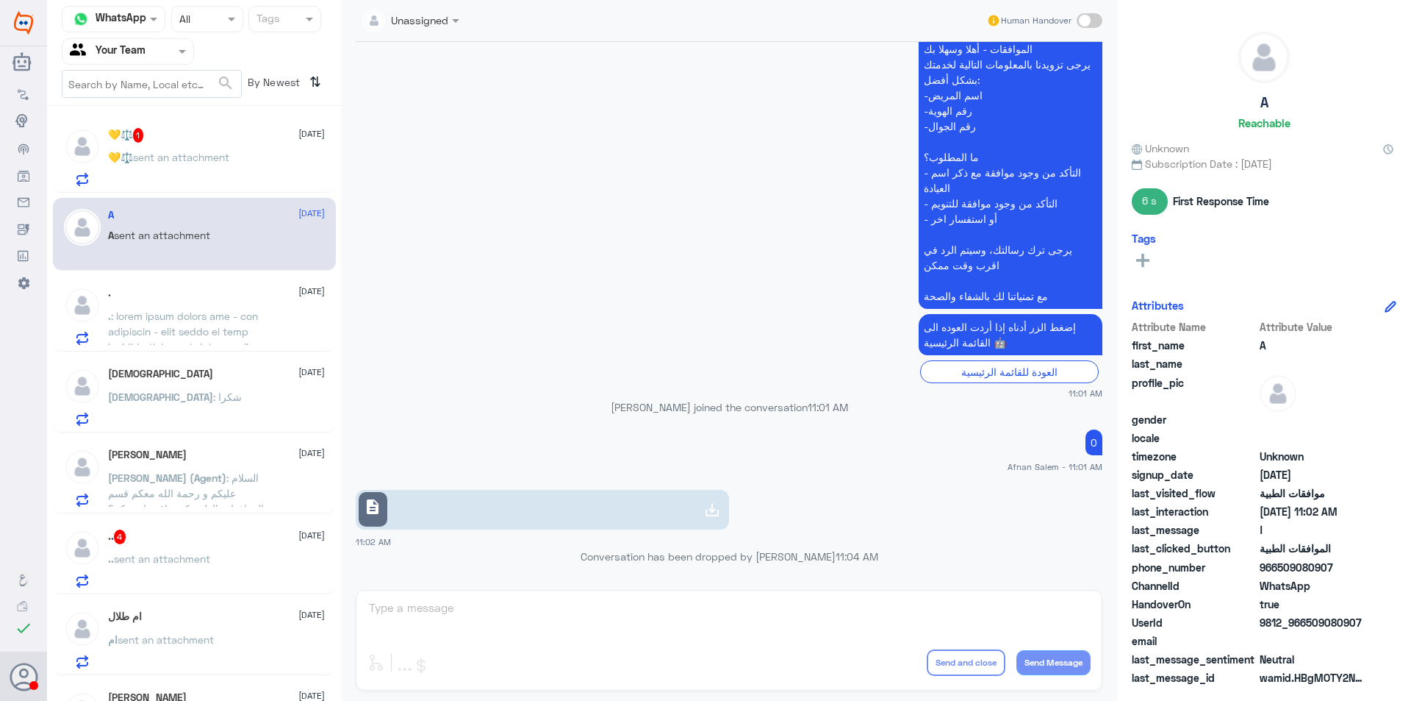
click at [162, 113] on div "💛⚖️ 1 [DATE] 💛⚖️ sent an attachment A [DATE] A sent an attachment . [DATE] . [D…" at bounding box center [194, 409] width 294 height 594
click at [162, 167] on p "💛⚖️ sent an attachment" at bounding box center [168, 167] width 121 height 37
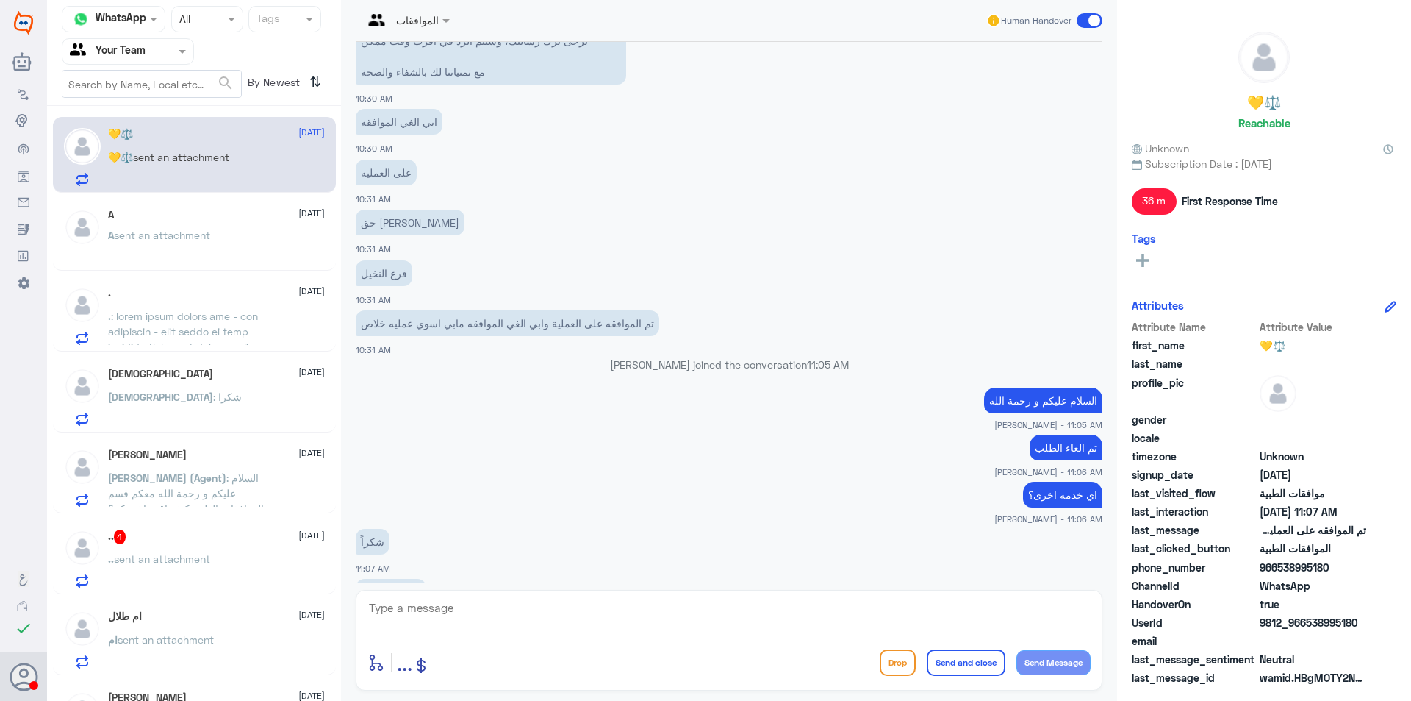
scroll to position [951, 0]
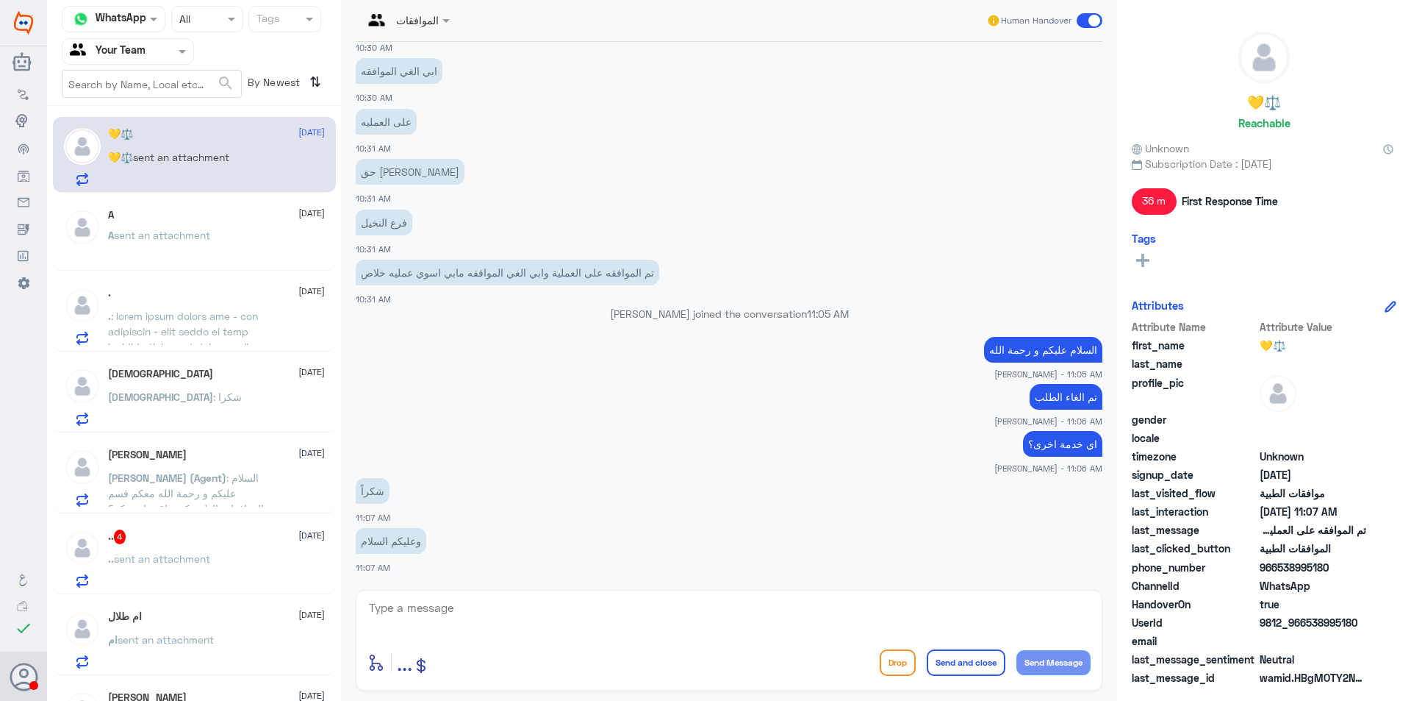
click at [634, 432] on app-msgs-text "اي خدمة اخرى؟" at bounding box center [729, 444] width 747 height 27
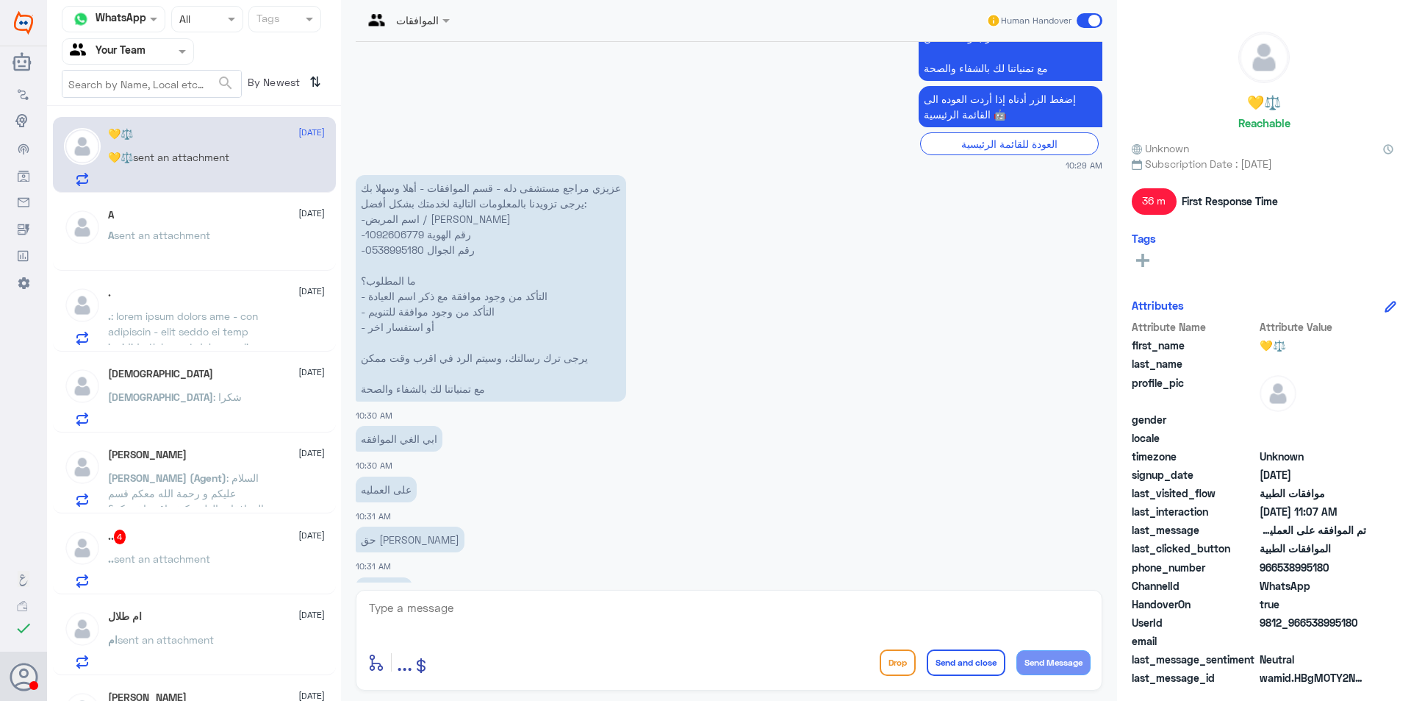
click at [393, 250] on p "عزيزي مراجع مستشفى دله - قسم الموافقات - أهلا وسهلا بك يرجى تزويدنا بالمعلومات …" at bounding box center [491, 288] width 271 height 226
copy p "0538995180"
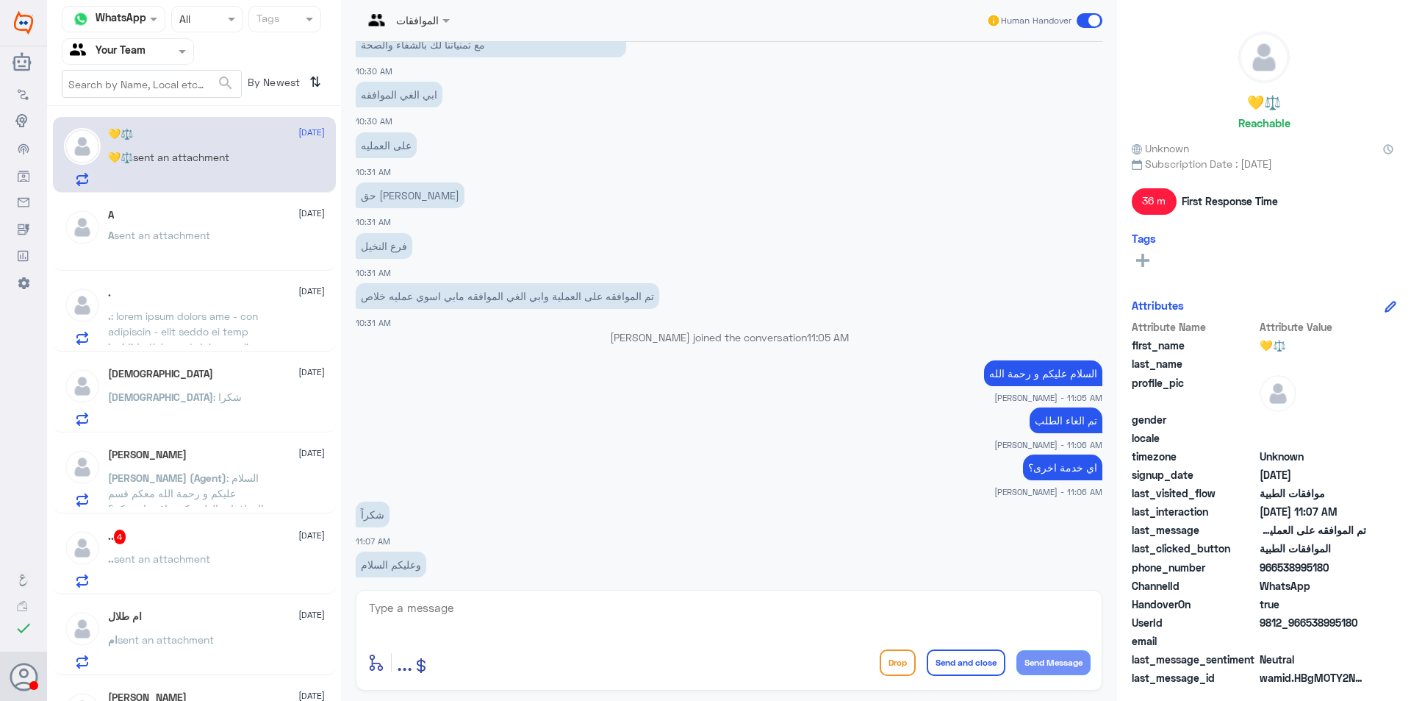
scroll to position [951, 0]
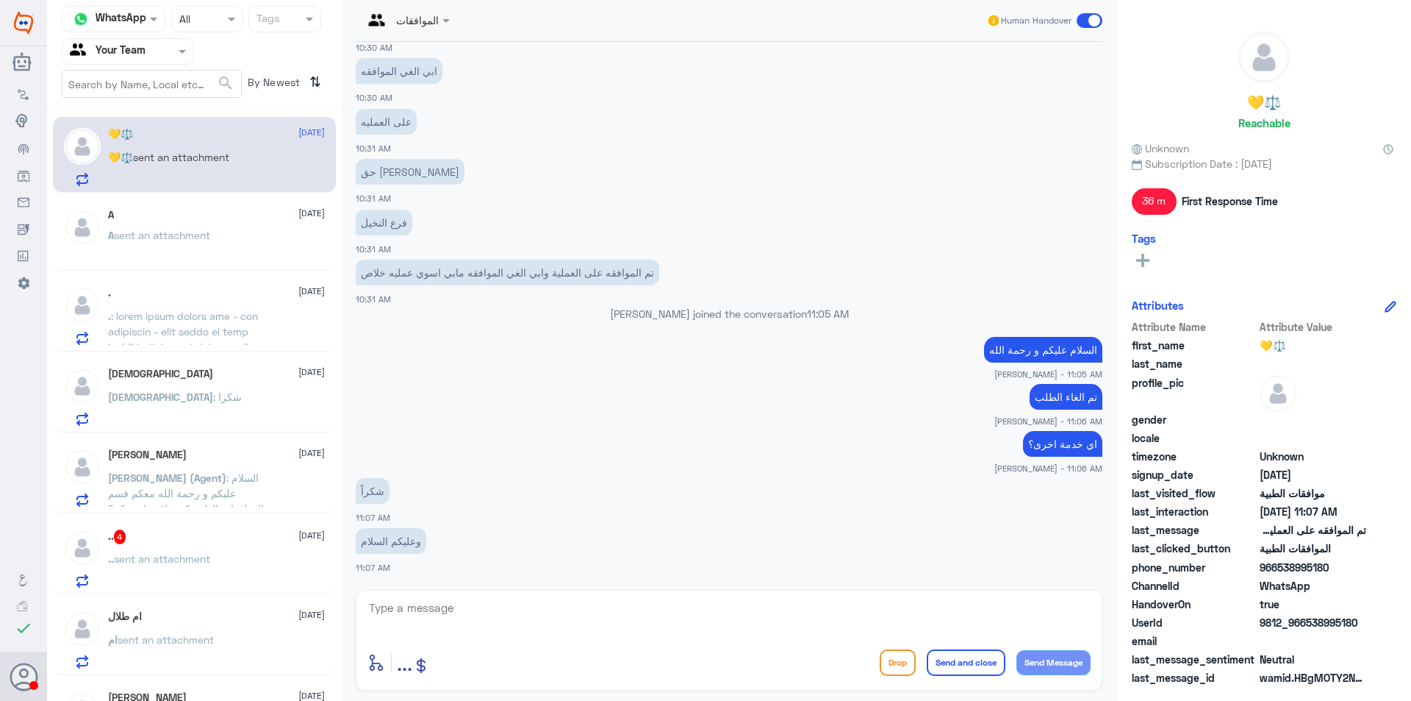
click at [168, 340] on p "." at bounding box center [190, 326] width 165 height 37
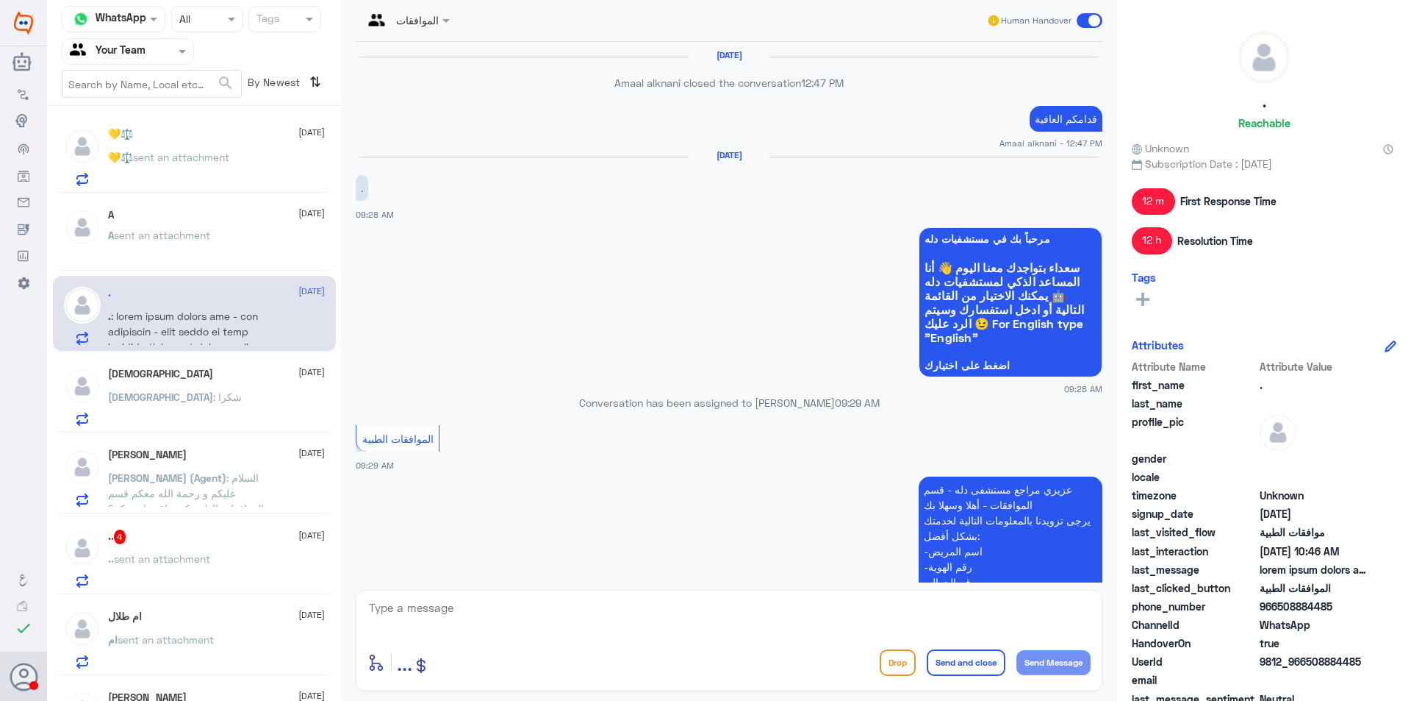
scroll to position [1914, 0]
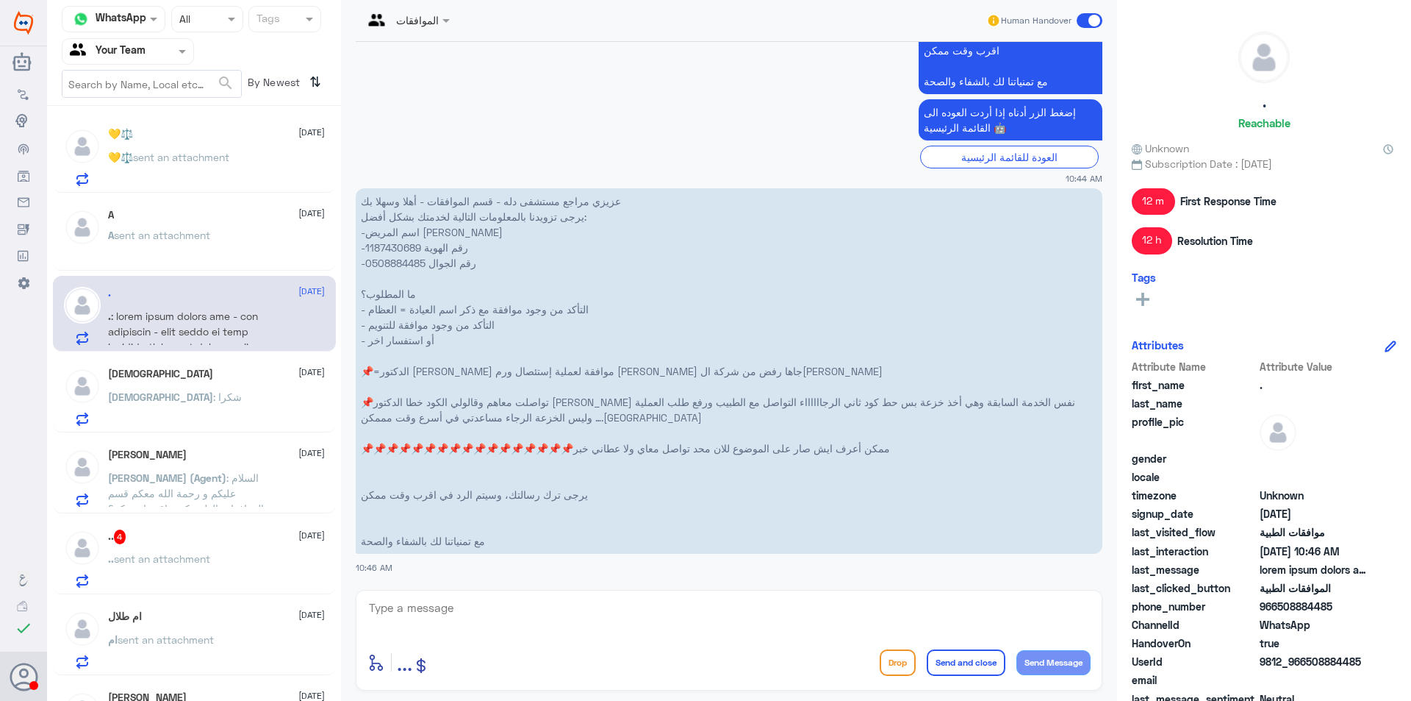
click at [199, 240] on span "sent an attachment" at bounding box center [162, 235] width 96 height 12
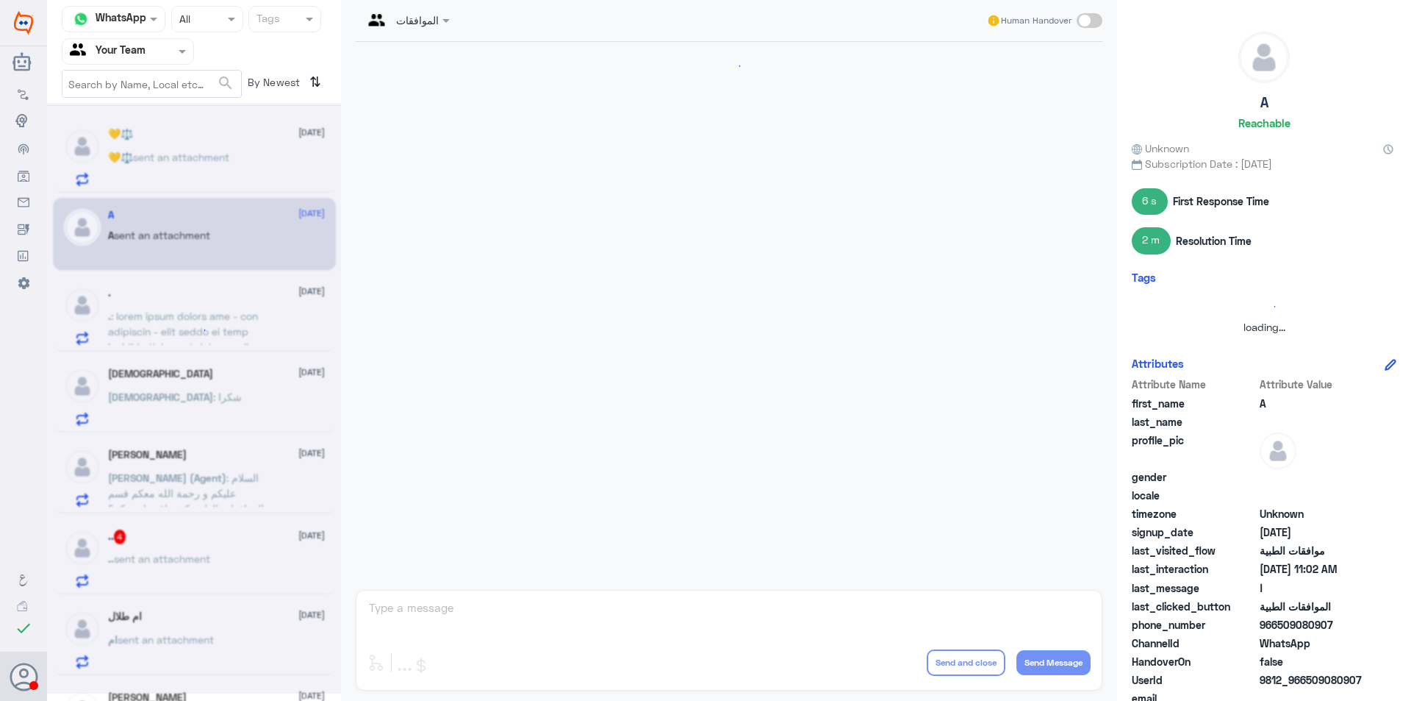
scroll to position [356, 0]
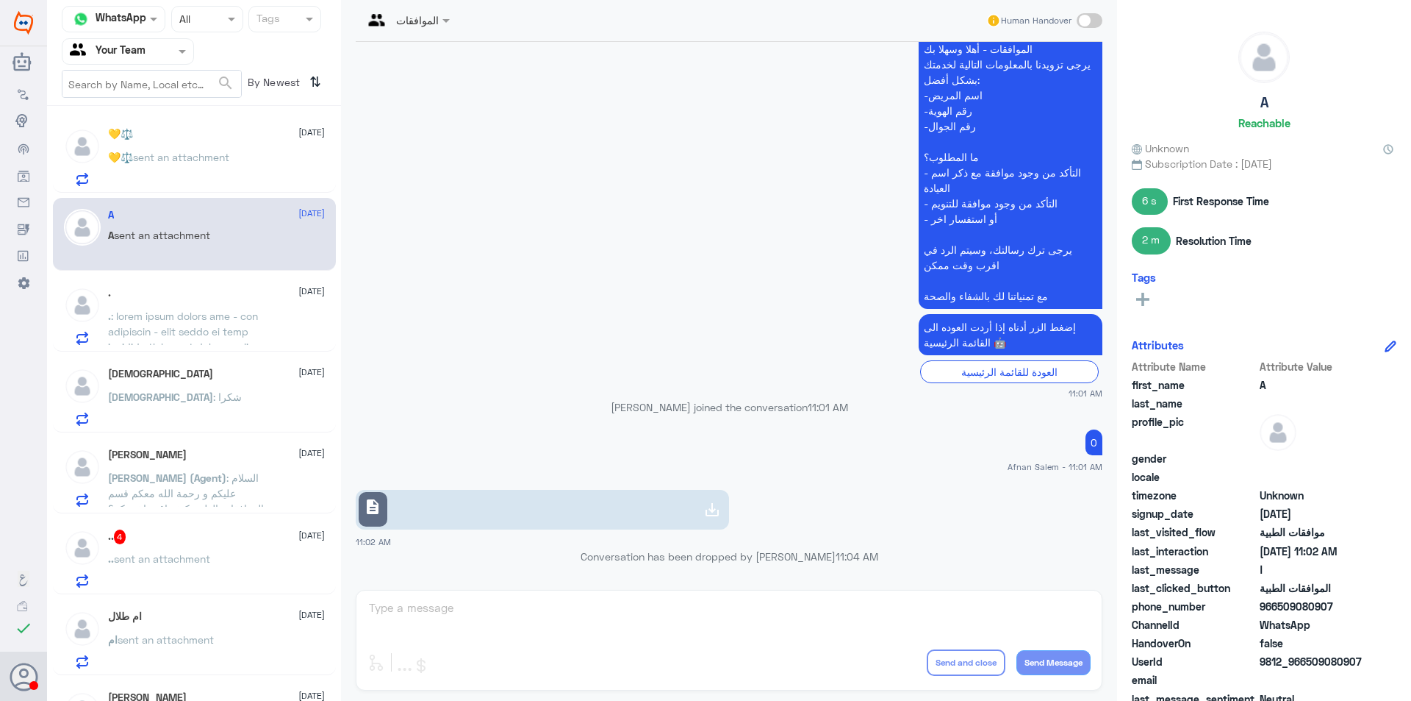
click at [185, 547] on div ".. 4 [DATE] .. sent an attachment" at bounding box center [216, 558] width 217 height 58
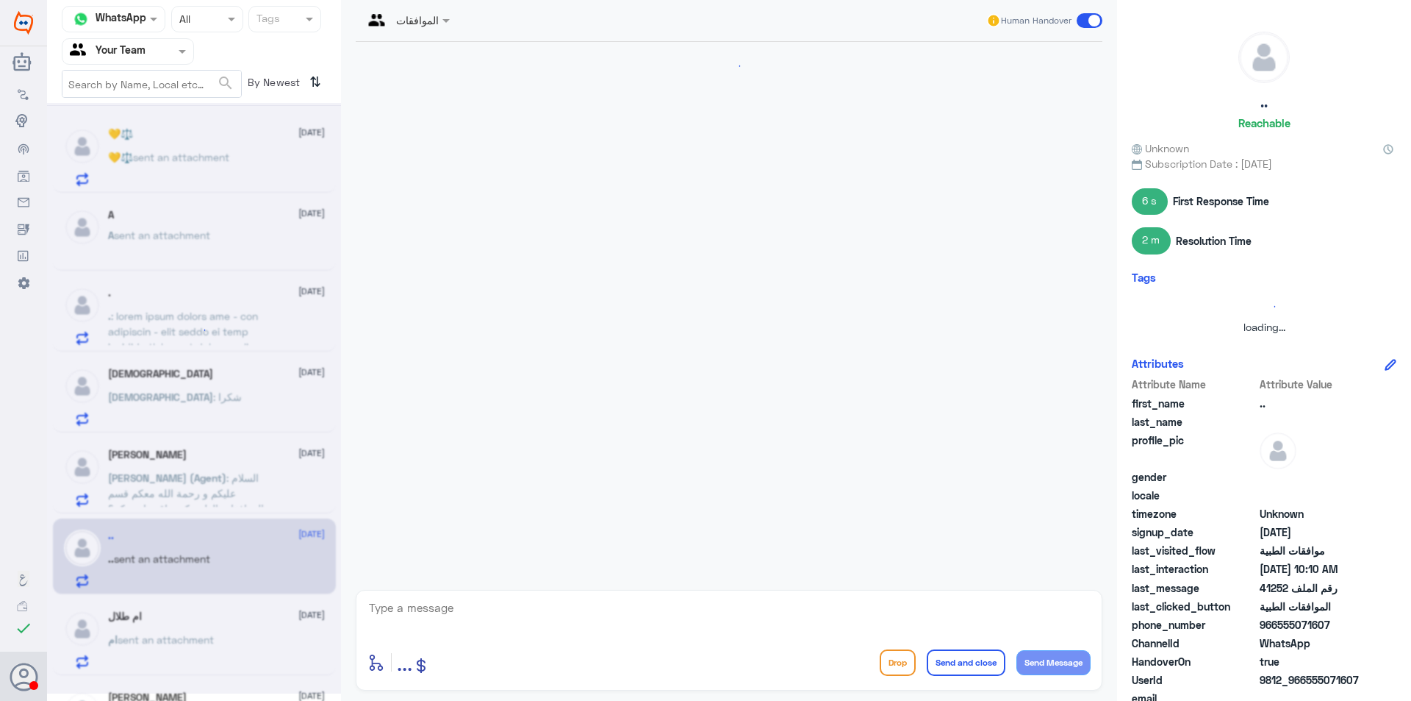
scroll to position [1287, 0]
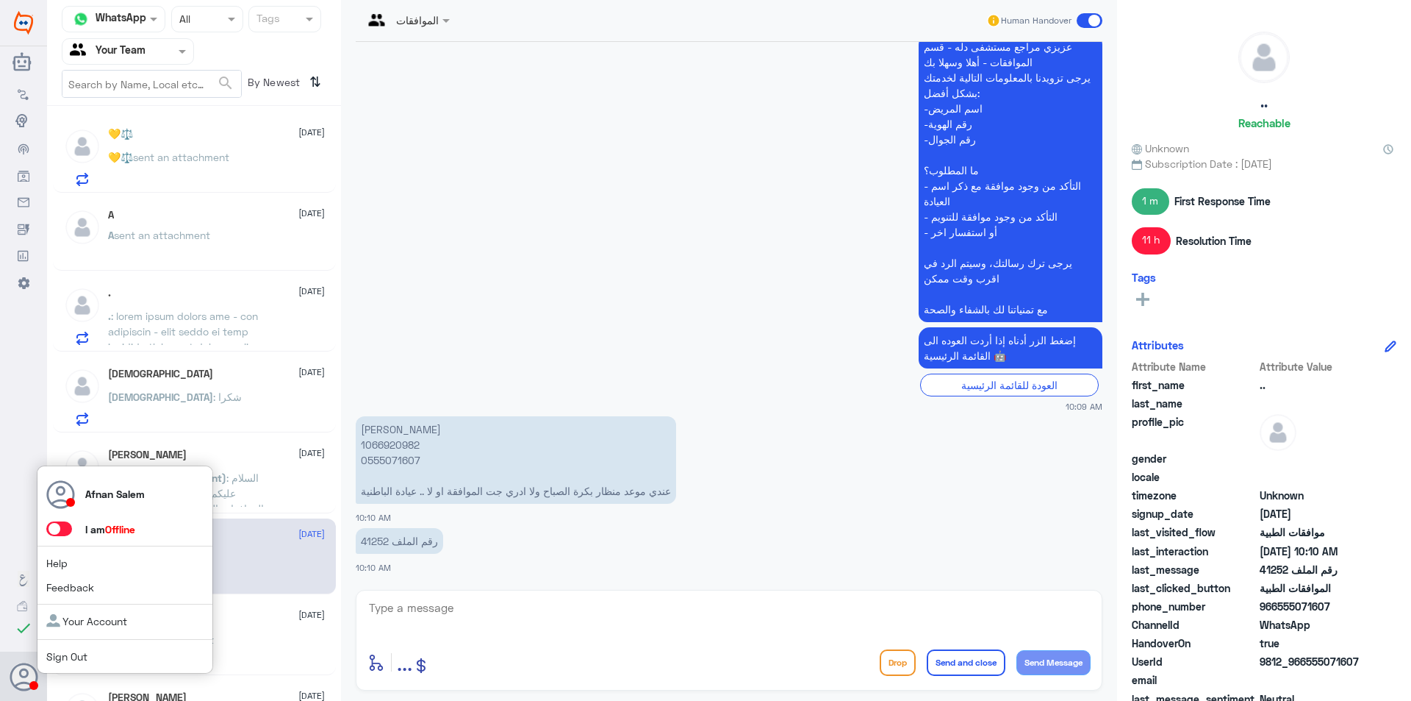
click at [62, 655] on link "Sign Out" at bounding box center [66, 656] width 41 height 12
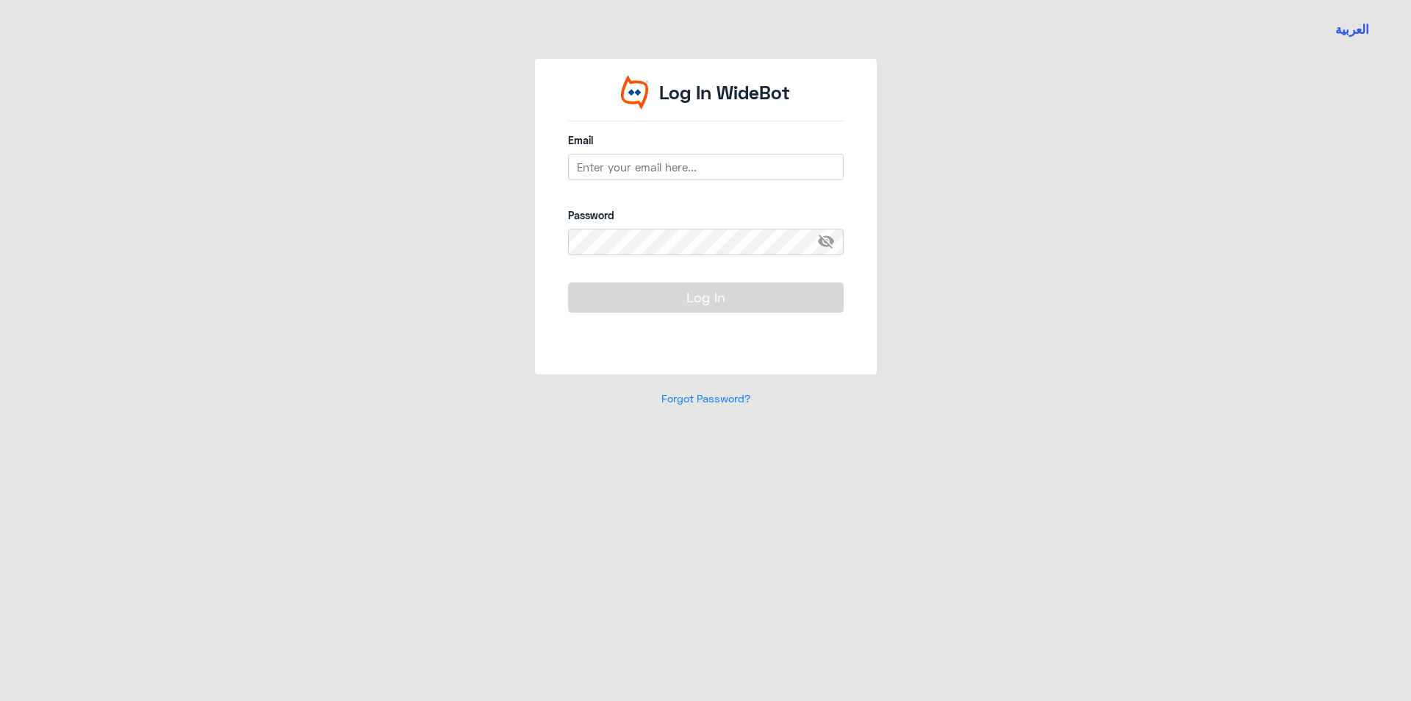
type input "[EMAIL_ADDRESS][DOMAIN_NAME]"
